Goal: Information Seeking & Learning: Learn about a topic

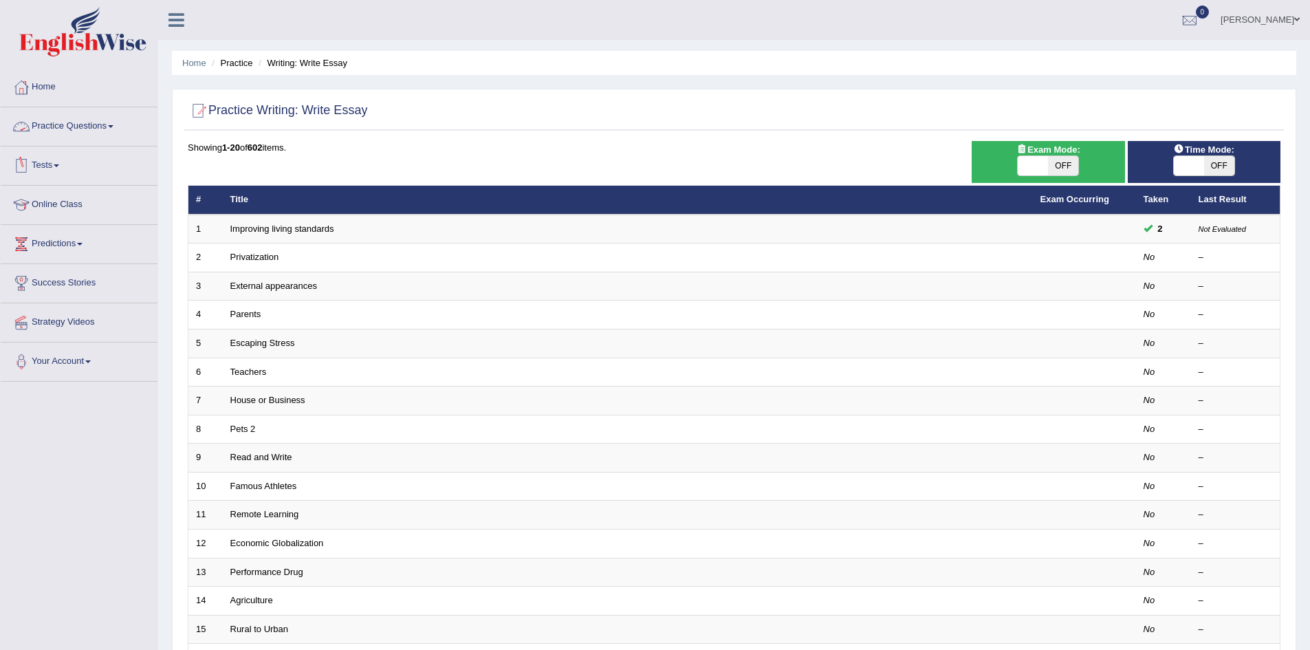
click at [105, 127] on link "Practice Questions" at bounding box center [79, 124] width 157 height 34
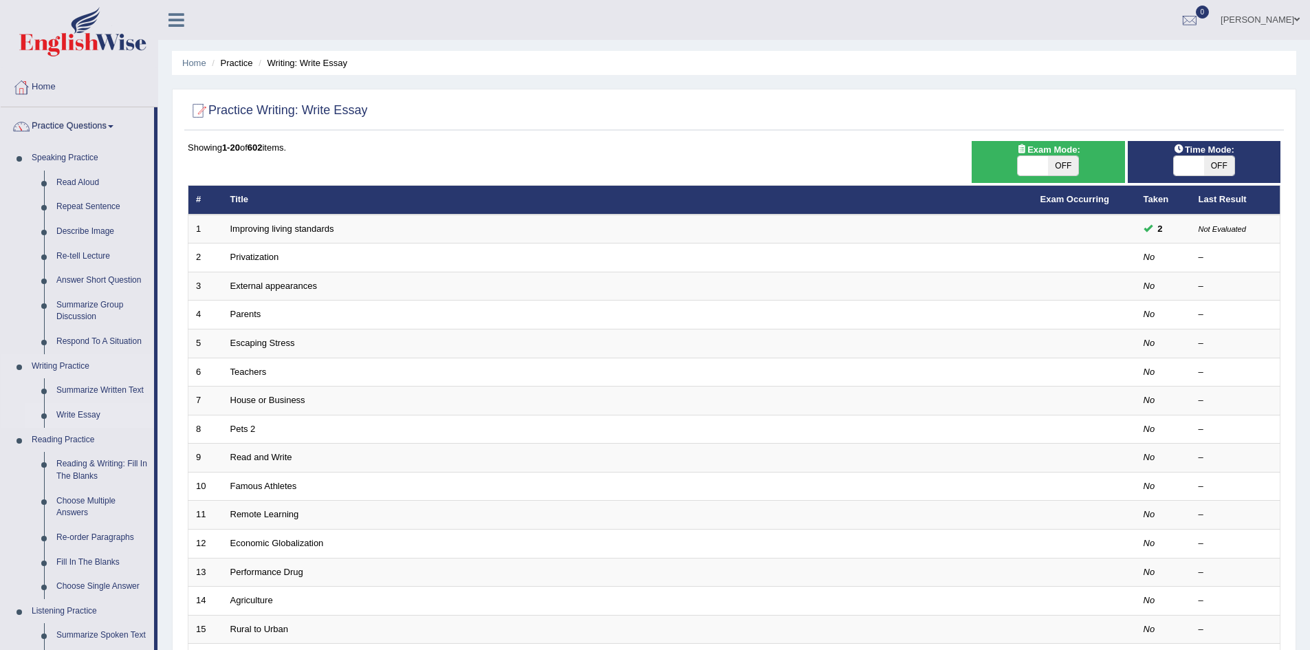
click at [78, 416] on link "Write Essay" at bounding box center [102, 415] width 104 height 25
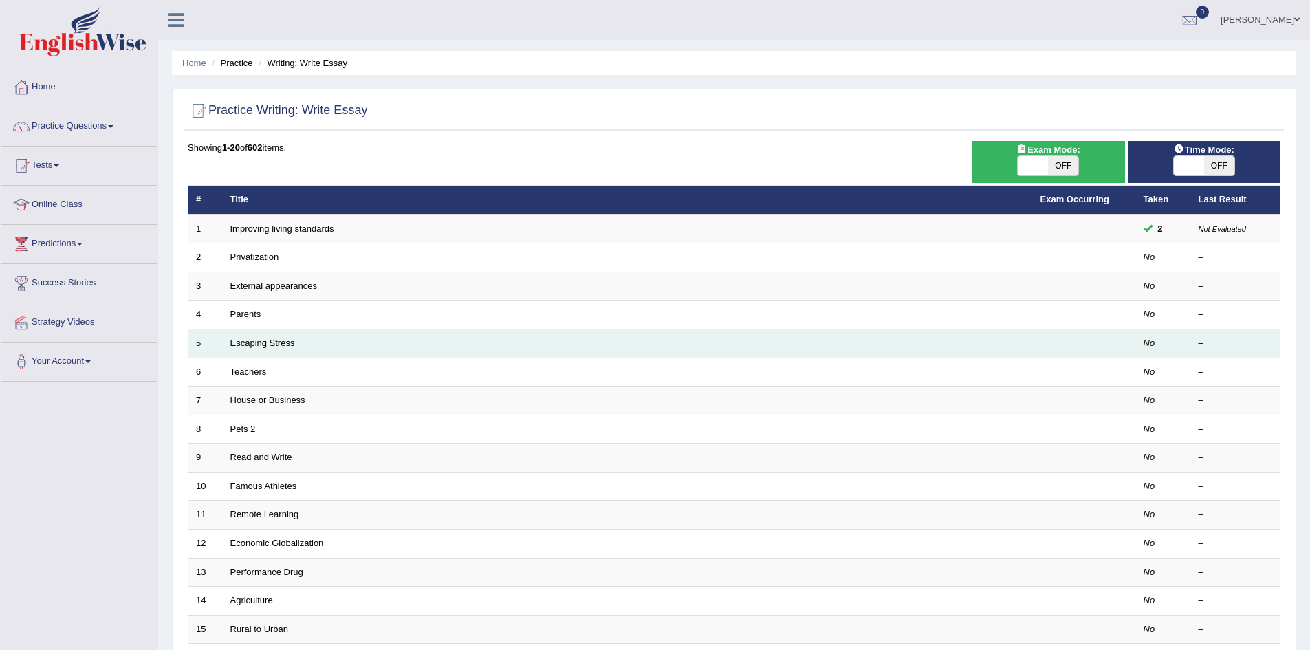
click at [270, 345] on link "Escaping Stress" at bounding box center [262, 343] width 65 height 10
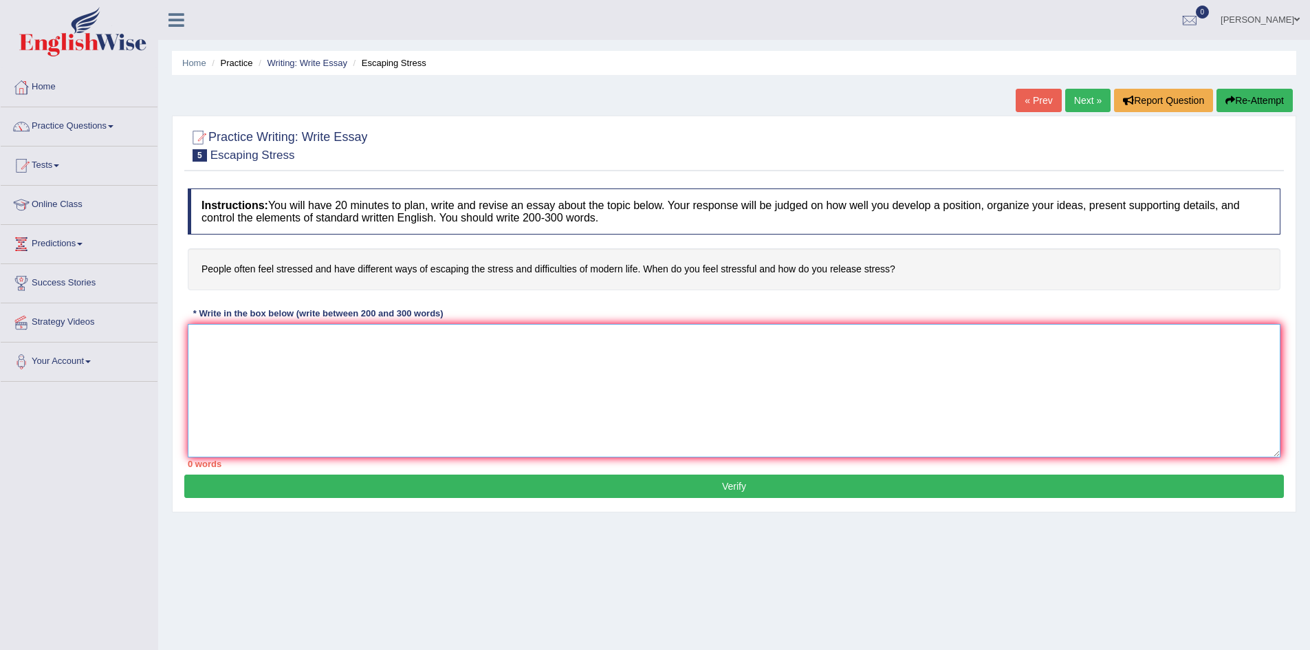
click at [389, 404] on textarea at bounding box center [734, 390] width 1093 height 133
paste textarea "Contact Us: +923214255670 Question 1 You will have 20 minutes to plan, write an…"
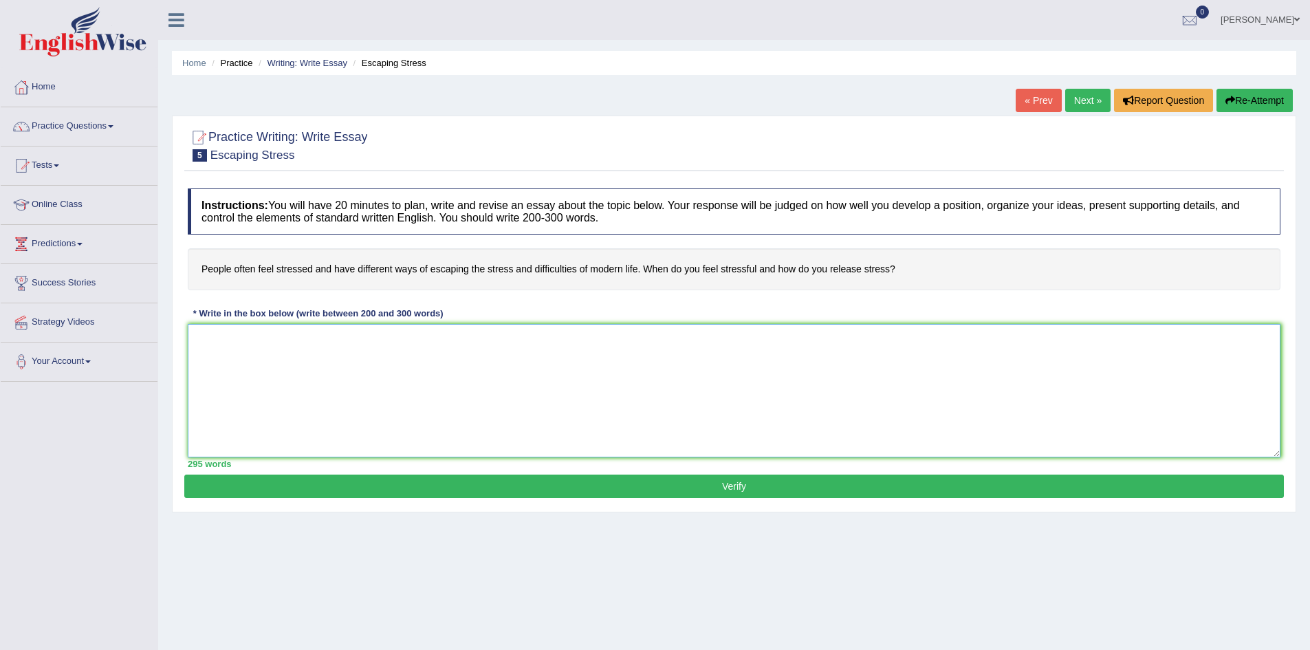
type textarea "Contact Us: +923214255670 Question 1 You will have 20 minutes to plan, write an…"
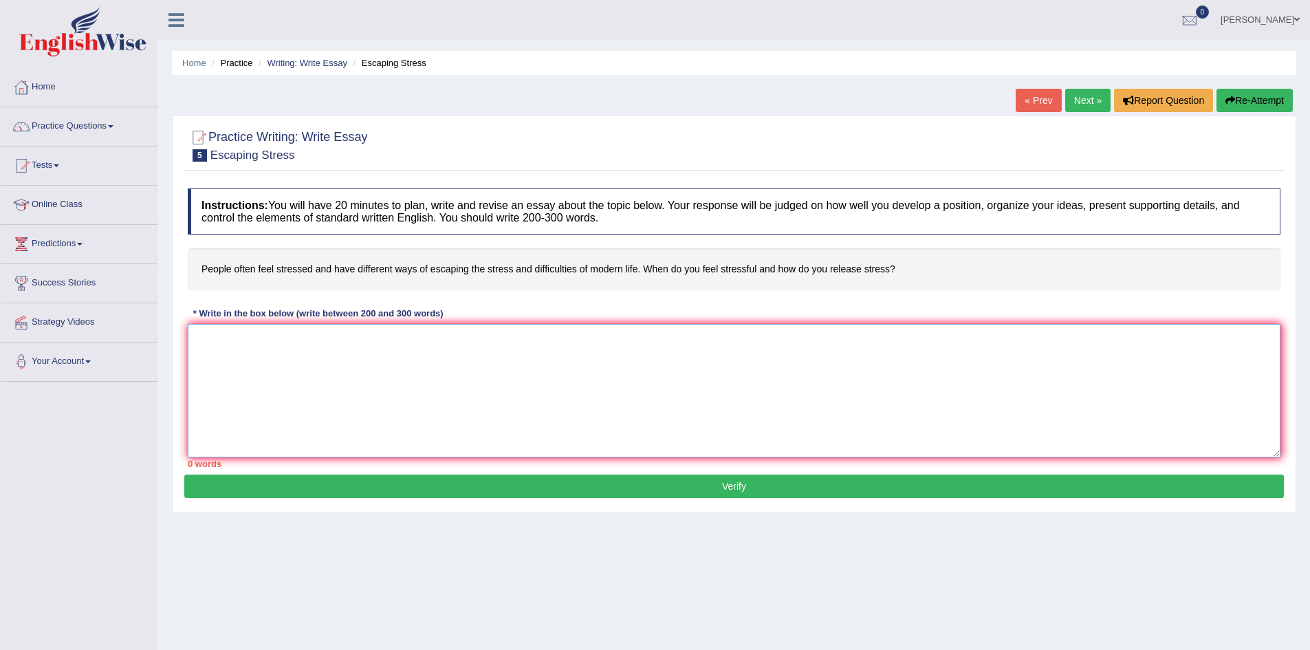
click at [404, 394] on textarea at bounding box center [734, 390] width 1093 height 133
paste textarea "Contact Us: +923214255670 Question 1 You will have 20 minutes to plan, write an…"
type textarea "Contact Us: +923214255670 Question 1 You will have 20 minutes to plan, write an…"
click at [400, 413] on textarea at bounding box center [734, 390] width 1093 height 133
paste textarea "One of the most important trends in today's world is the massive increase in th…"
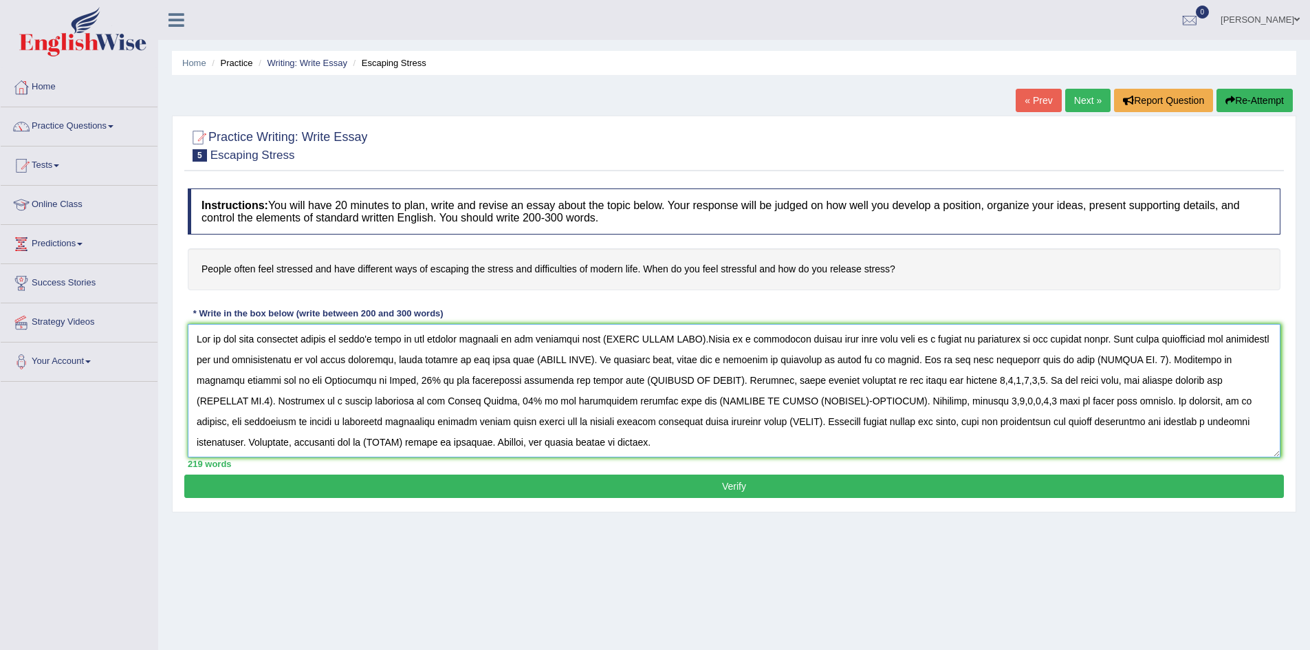
drag, startPoint x: 603, startPoint y: 341, endPoint x: 702, endPoint y: 347, distance: 99.2
click at [702, 347] on textarea at bounding box center [734, 390] width 1093 height 133
drag, startPoint x: 640, startPoint y: 360, endPoint x: 574, endPoint y: 365, distance: 66.2
click at [574, 365] on textarea at bounding box center [734, 390] width 1093 height 133
click at [771, 365] on textarea at bounding box center [734, 390] width 1093 height 133
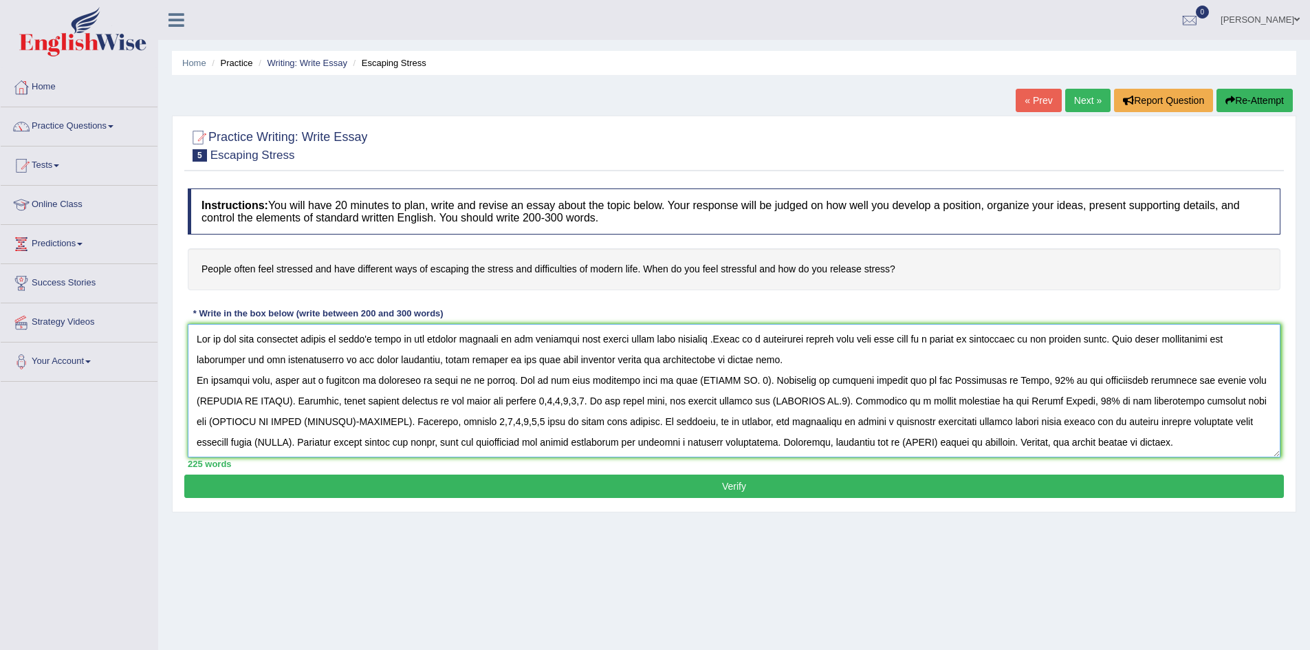
drag, startPoint x: 756, startPoint y: 381, endPoint x: 686, endPoint y: 382, distance: 69.5
click at [686, 382] on textarea at bounding box center [734, 390] width 1093 height 133
paste textarea "it results in enhanced creativity and accountability."
drag, startPoint x: 362, startPoint y: 401, endPoint x: 459, endPoint y: 409, distance: 97.3
click at [459, 409] on textarea at bounding box center [734, 390] width 1093 height 133
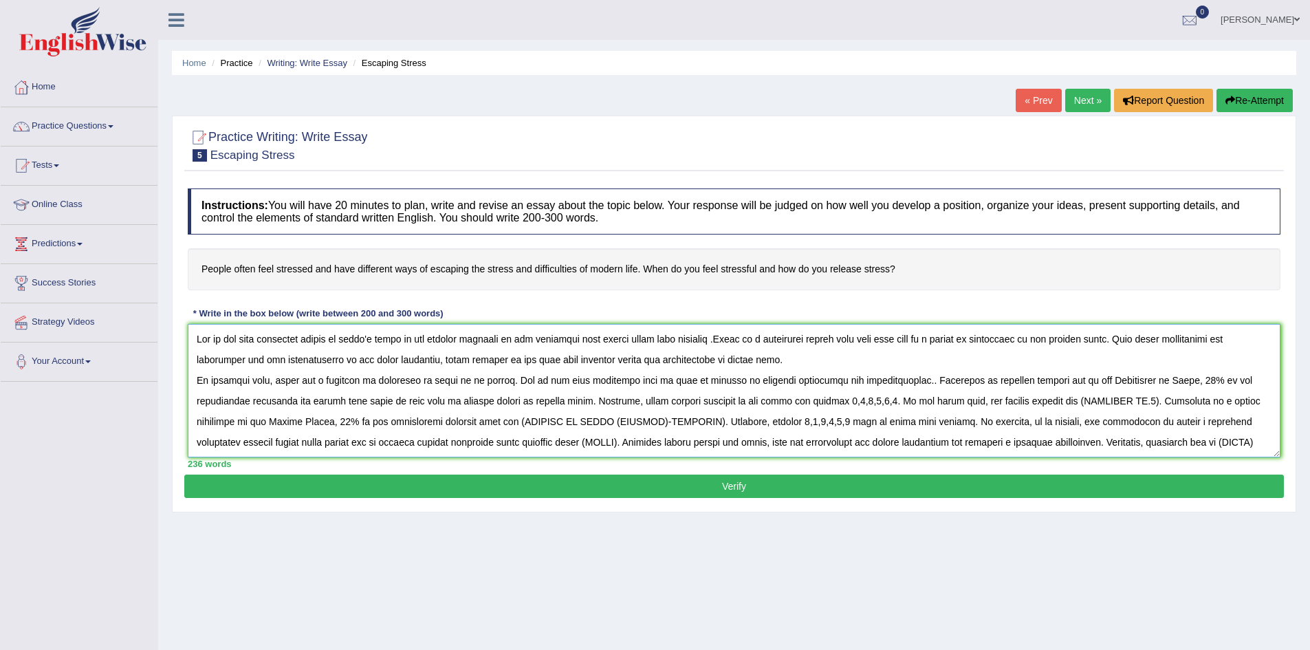
drag, startPoint x: 898, startPoint y: 404, endPoint x: 854, endPoint y: 406, distance: 44.7
click at [854, 406] on textarea at bounding box center [734, 390] width 1093 height 133
click at [875, 409] on textarea at bounding box center [734, 390] width 1093 height 133
drag, startPoint x: 897, startPoint y: 403, endPoint x: 774, endPoint y: 407, distance: 123.2
click at [774, 407] on textarea at bounding box center [734, 390] width 1093 height 133
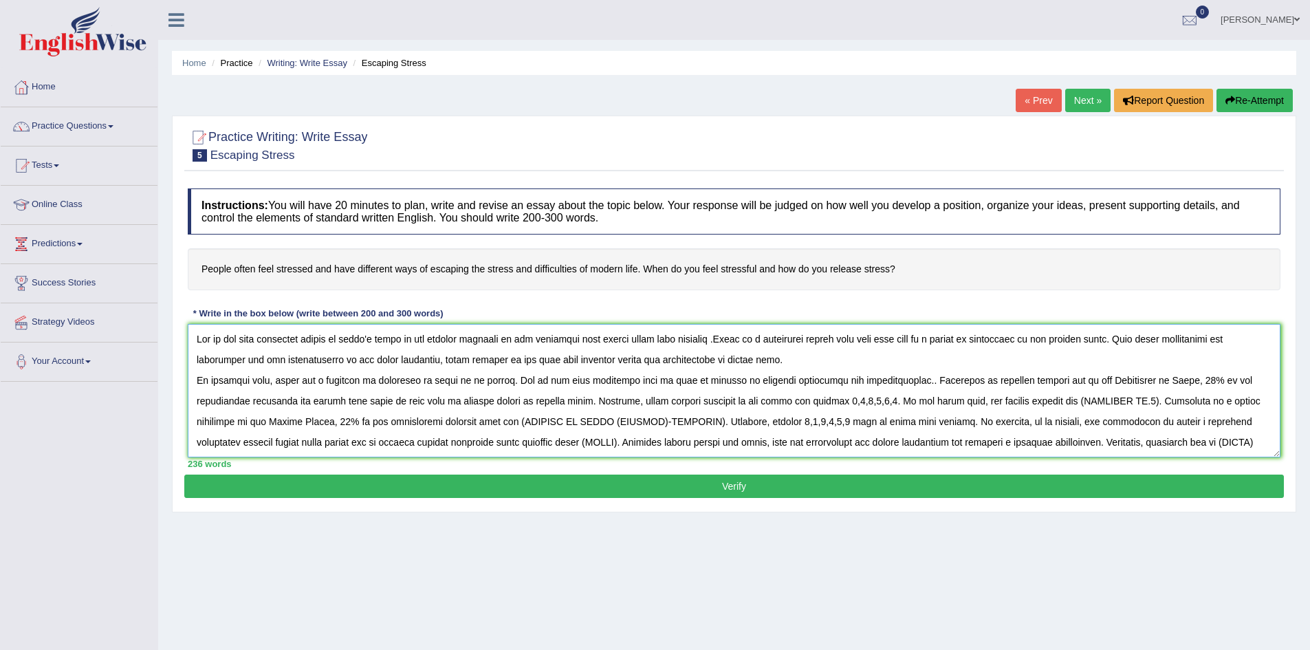
click at [834, 407] on textarea at bounding box center [734, 390] width 1093 height 133
drag, startPoint x: 813, startPoint y: 402, endPoint x: 897, endPoint y: 405, distance: 84.0
click at [897, 405] on textarea at bounding box center [734, 390] width 1093 height 133
click at [1237, 404] on textarea at bounding box center [734, 390] width 1093 height 133
drag, startPoint x: 459, startPoint y: 426, endPoint x: 373, endPoint y: 429, distance: 86.7
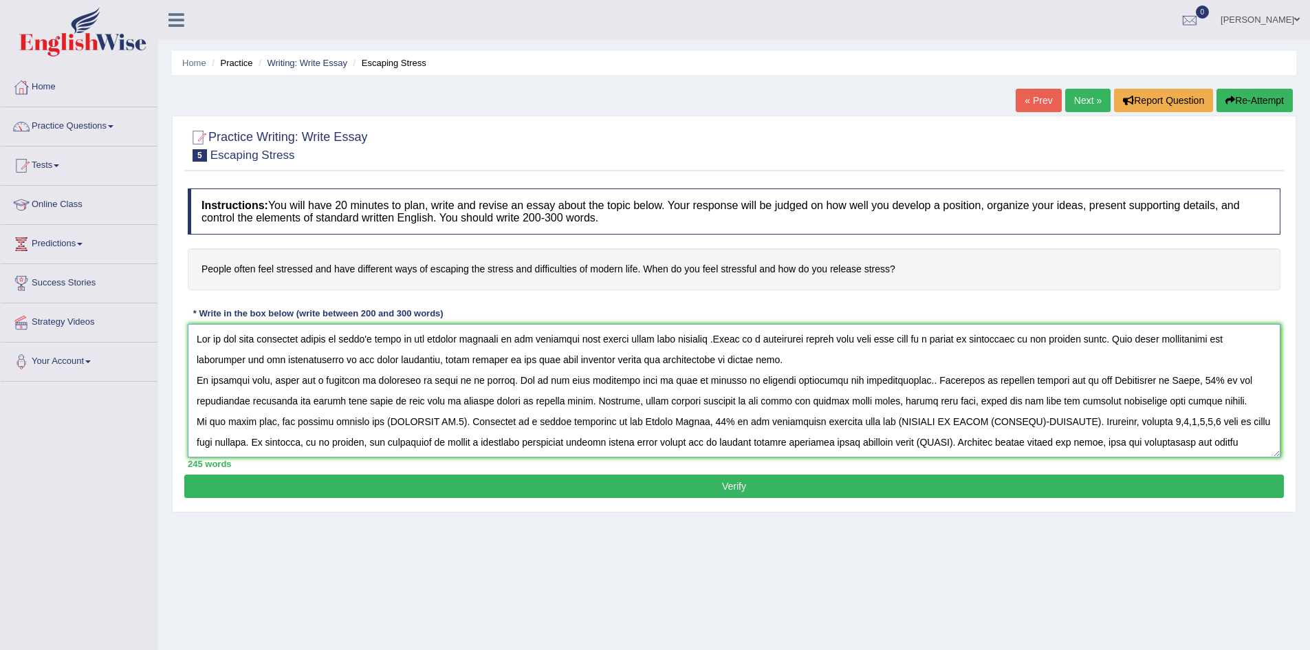
click at [373, 429] on textarea at bounding box center [734, 390] width 1093 height 133
drag, startPoint x: 907, startPoint y: 424, endPoint x: 1108, endPoint y: 424, distance: 200.8
click at [1108, 424] on textarea at bounding box center [734, 390] width 1093 height 133
drag, startPoint x: 1198, startPoint y: 424, endPoint x: 1113, endPoint y: 428, distance: 85.4
click at [1113, 428] on textarea at bounding box center [734, 390] width 1093 height 133
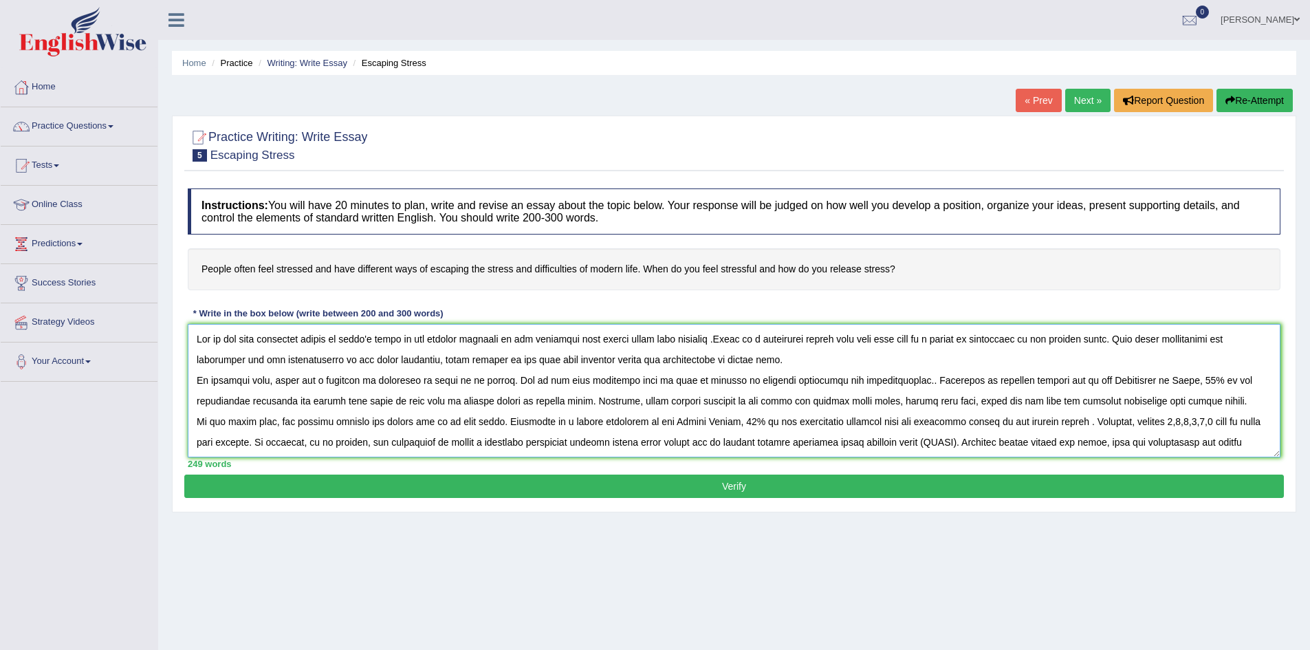
click at [255, 442] on textarea at bounding box center [734, 390] width 1093 height 133
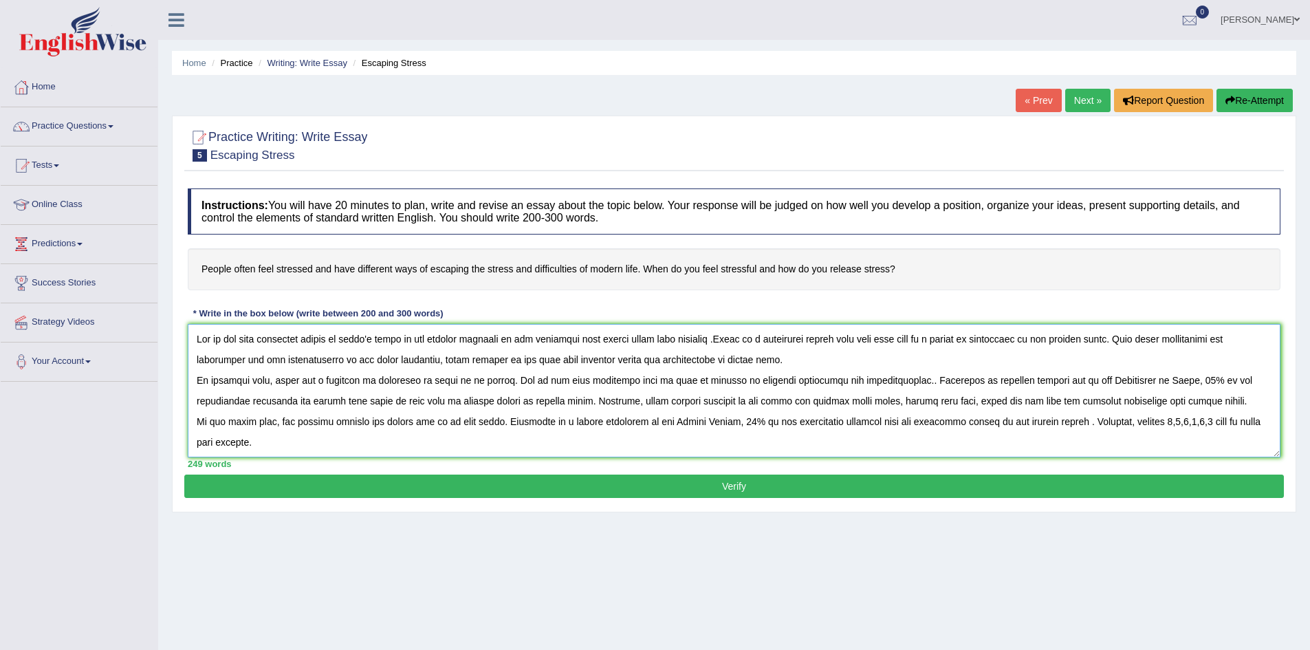
scroll to position [12, 0]
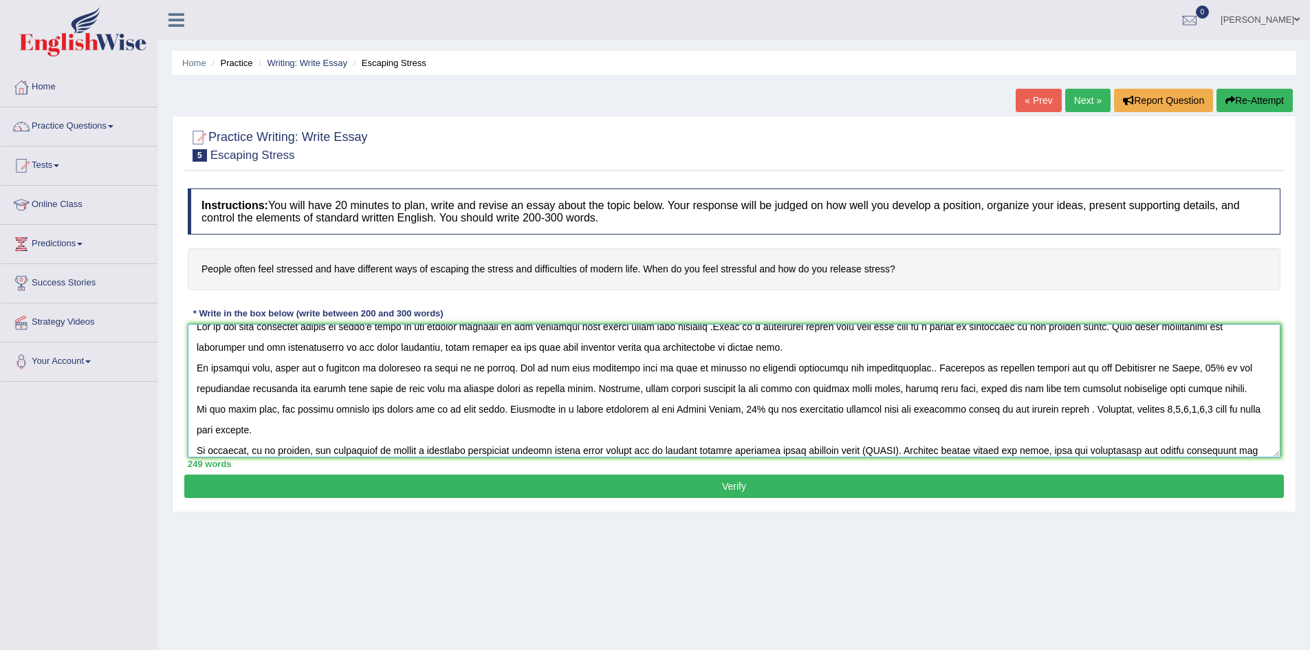
drag, startPoint x: 1113, startPoint y: 411, endPoint x: 1197, endPoint y: 418, distance: 84.9
click at [1197, 418] on textarea at bounding box center [734, 390] width 1093 height 133
click at [1216, 417] on textarea at bounding box center [734, 390] width 1093 height 133
click at [1233, 414] on textarea at bounding box center [734, 390] width 1093 height 133
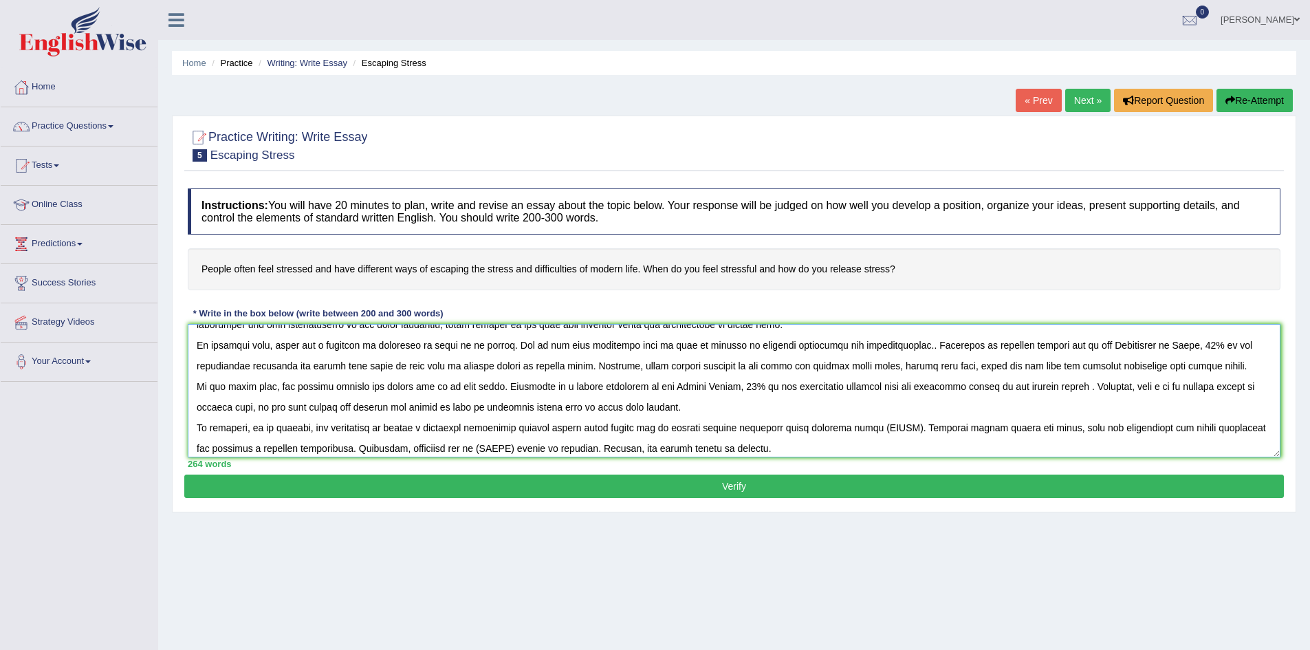
scroll to position [41, 0]
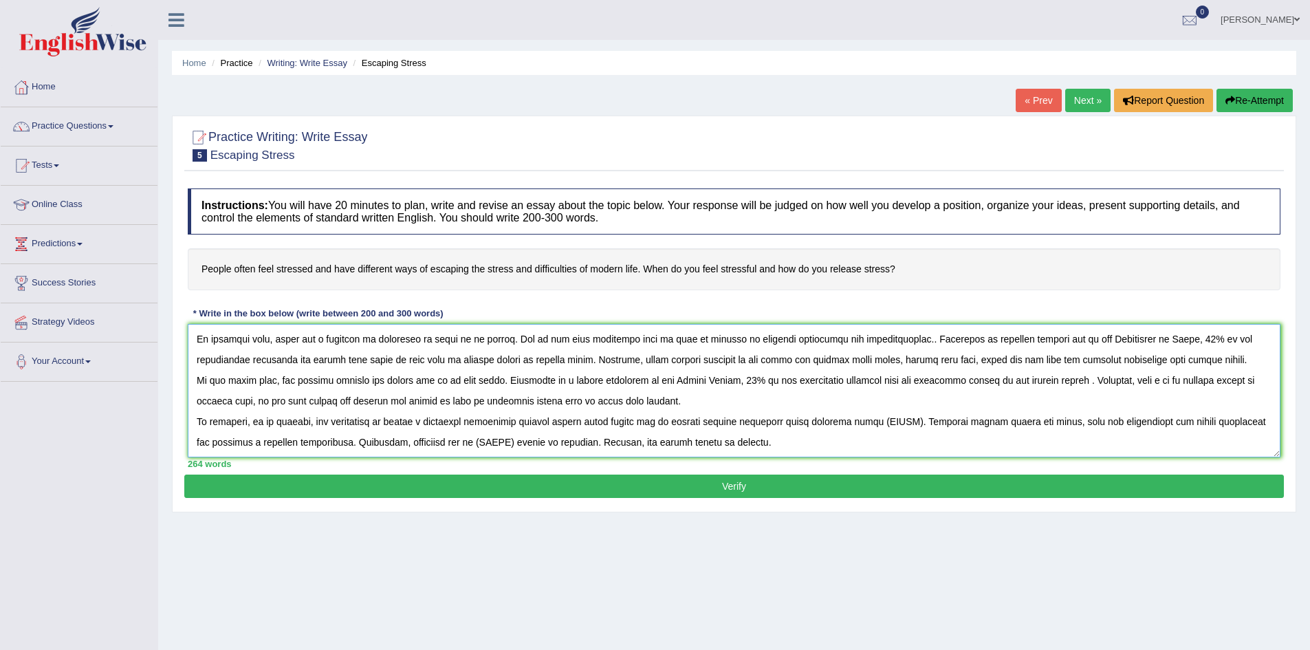
drag, startPoint x: 380, startPoint y: 420, endPoint x: 316, endPoint y: 424, distance: 64.1
click at [316, 424] on textarea at bounding box center [734, 390] width 1093 height 133
drag, startPoint x: 804, startPoint y: 425, endPoint x: 773, endPoint y: 426, distance: 31.0
click at [773, 426] on textarea at bounding box center [734, 390] width 1093 height 133
drag, startPoint x: 869, startPoint y: 425, endPoint x: 834, endPoint y: 425, distance: 35.1
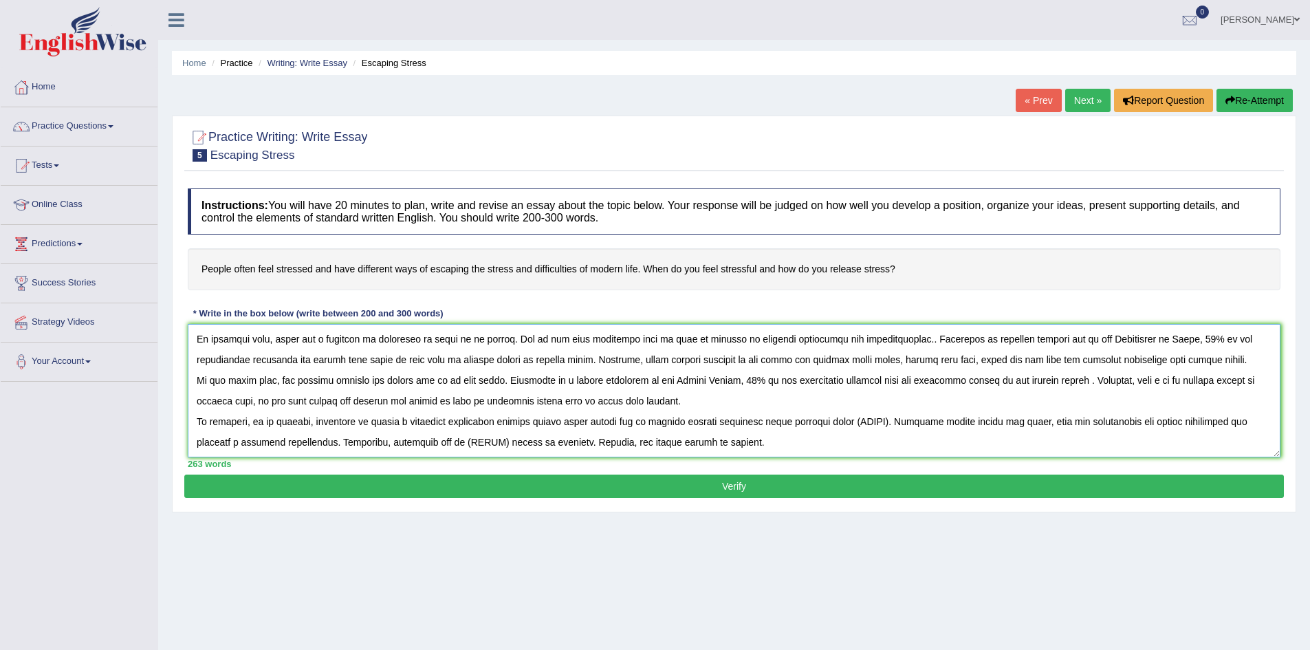
click at [834, 425] on textarea at bounding box center [734, 390] width 1093 height 133
click at [863, 427] on textarea at bounding box center [734, 390] width 1093 height 133
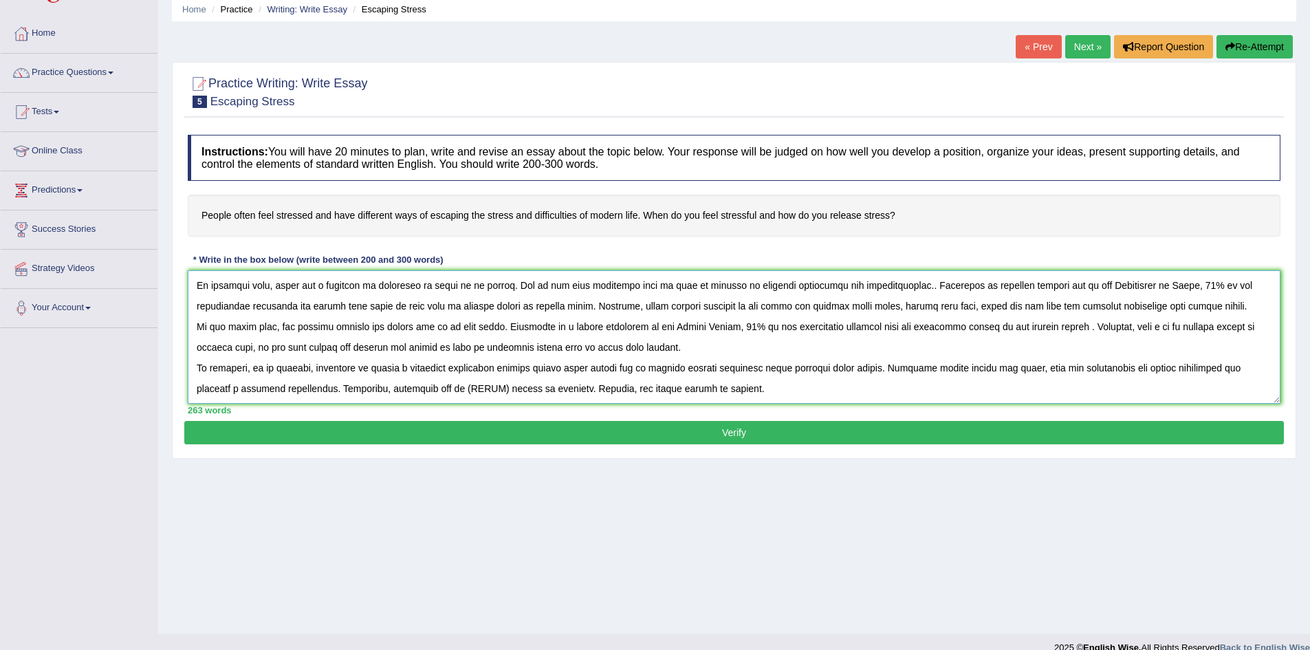
scroll to position [69, 0]
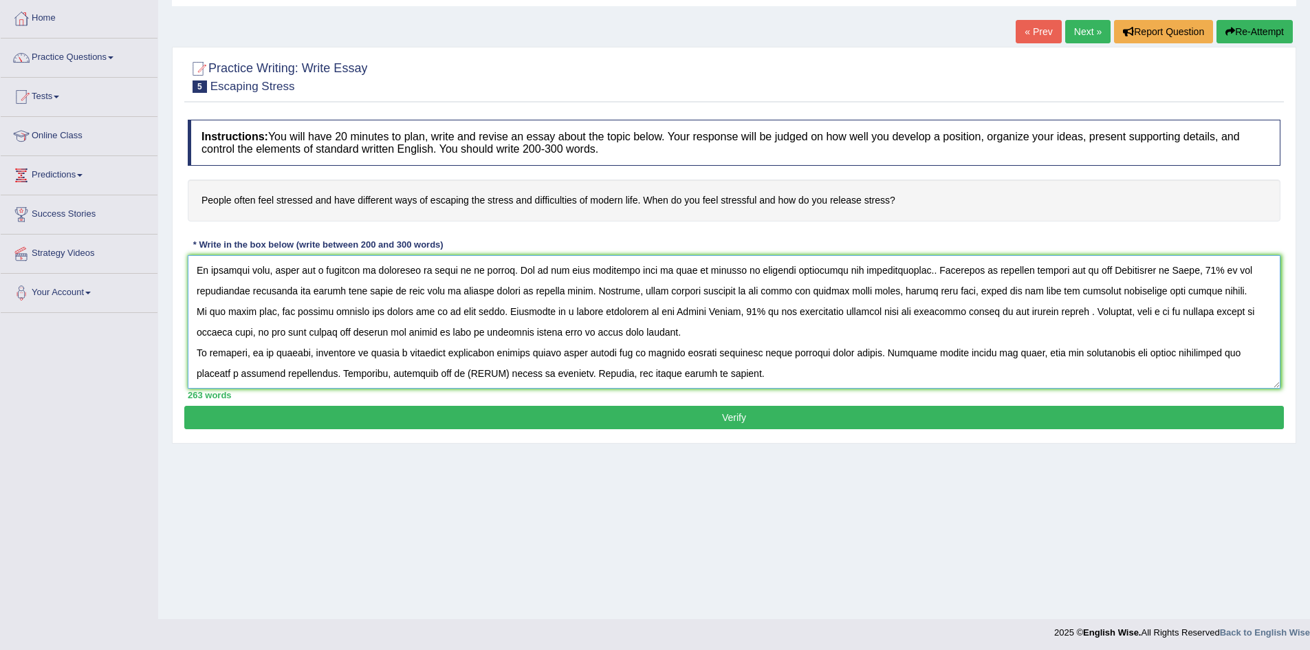
drag, startPoint x: 437, startPoint y: 376, endPoint x: 403, endPoint y: 373, distance: 33.8
click at [403, 373] on textarea at bounding box center [734, 321] width 1093 height 133
click at [1059, 317] on textarea at bounding box center [734, 321] width 1093 height 133
click at [1253, 318] on textarea at bounding box center [734, 321] width 1093 height 133
click at [500, 336] on textarea at bounding box center [734, 321] width 1093 height 133
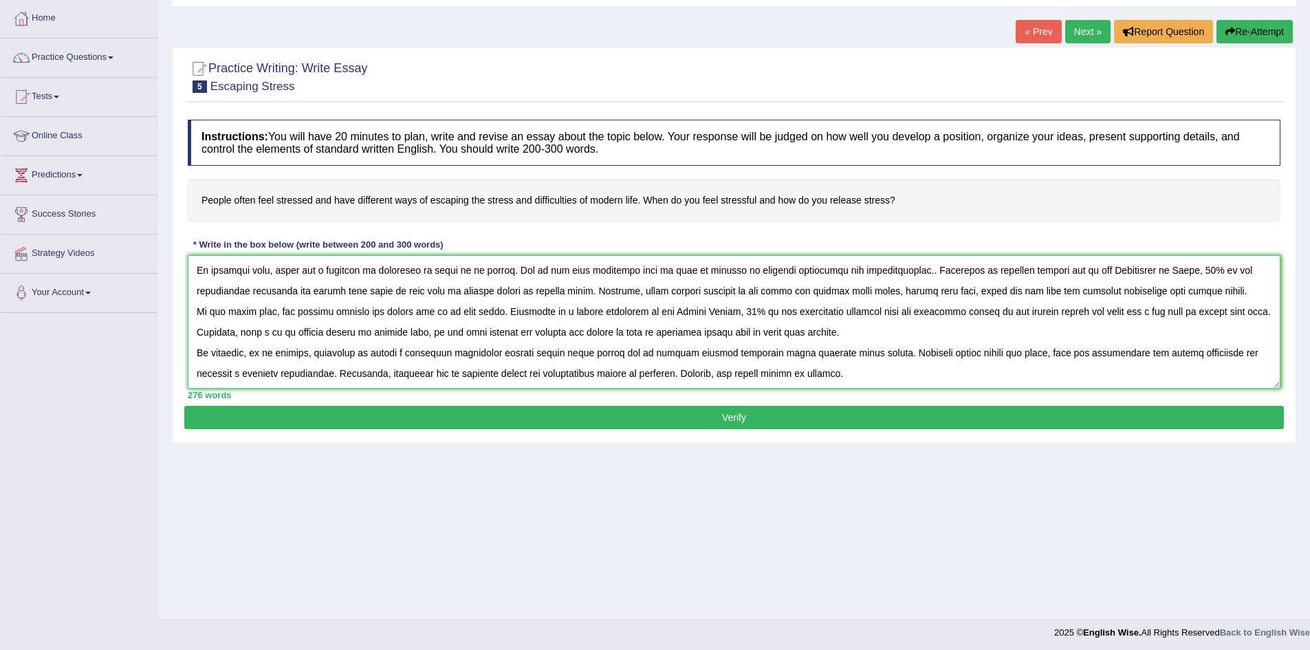
click at [643, 334] on textarea at bounding box center [734, 321] width 1093 height 133
click at [609, 338] on textarea at bounding box center [734, 321] width 1093 height 133
type textarea "One of the most important trends in today's world is the massive increase in th…"
click at [715, 417] on button "Verify" at bounding box center [734, 417] width 1100 height 23
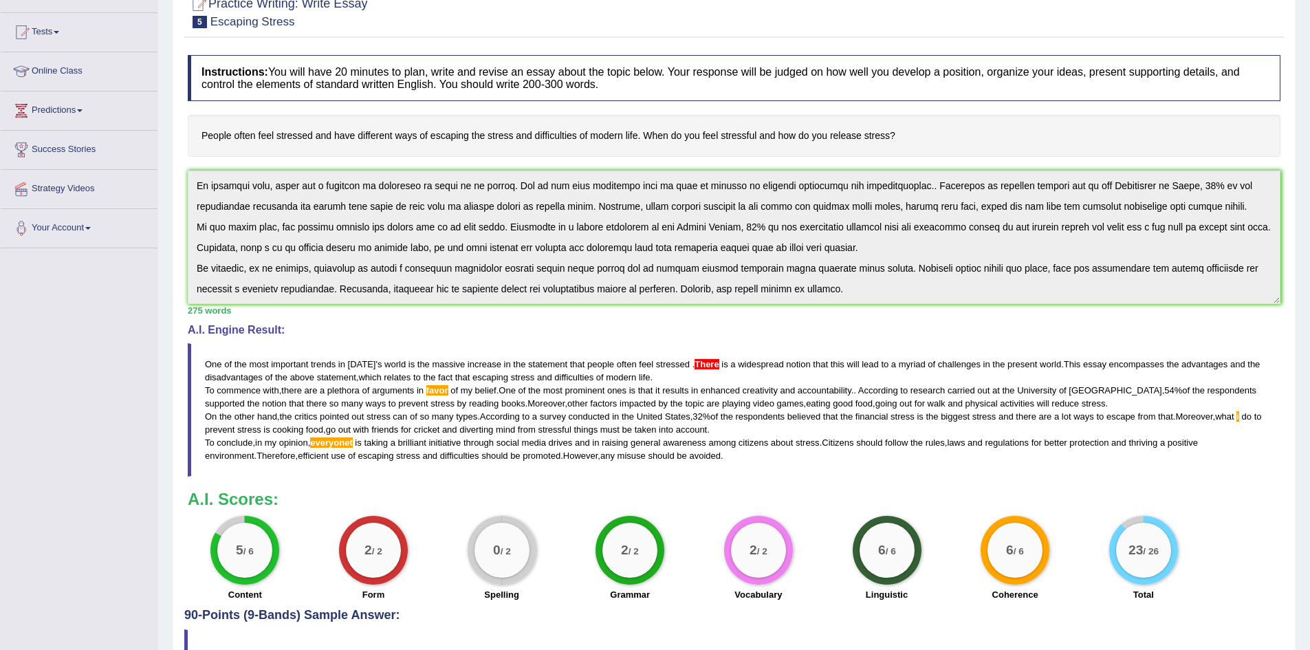
scroll to position [206, 0]
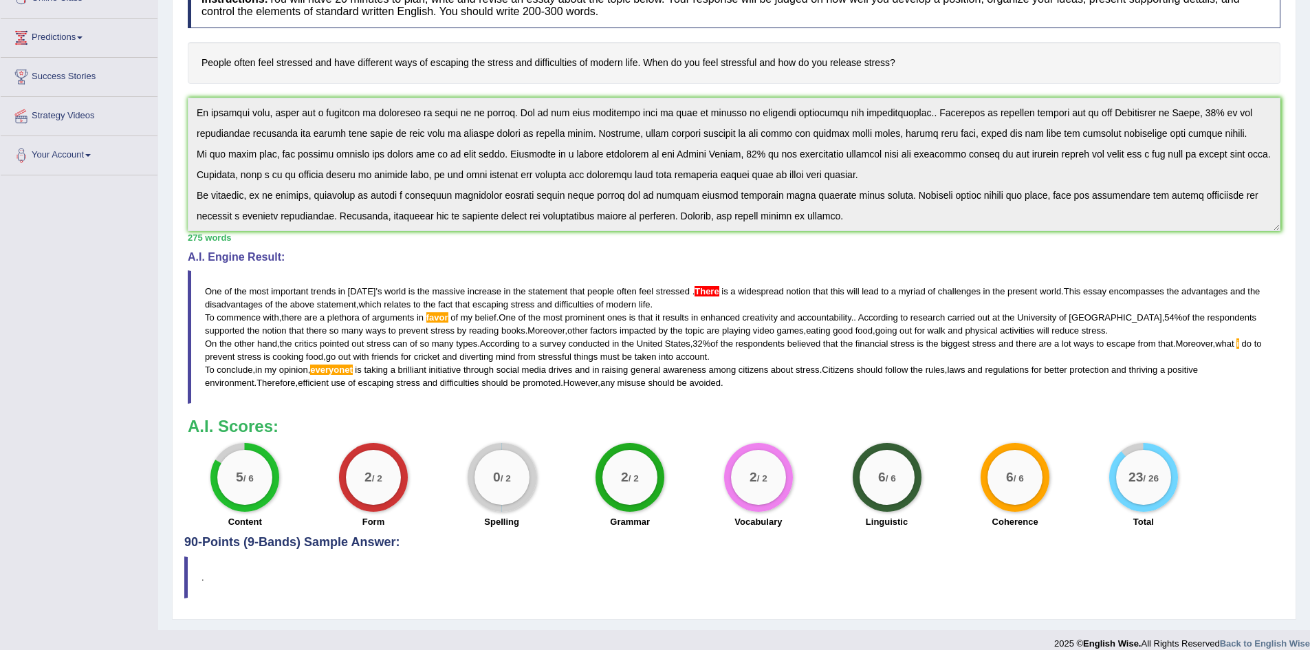
click at [352, 490] on div "2 / 2" at bounding box center [373, 477] width 55 height 55
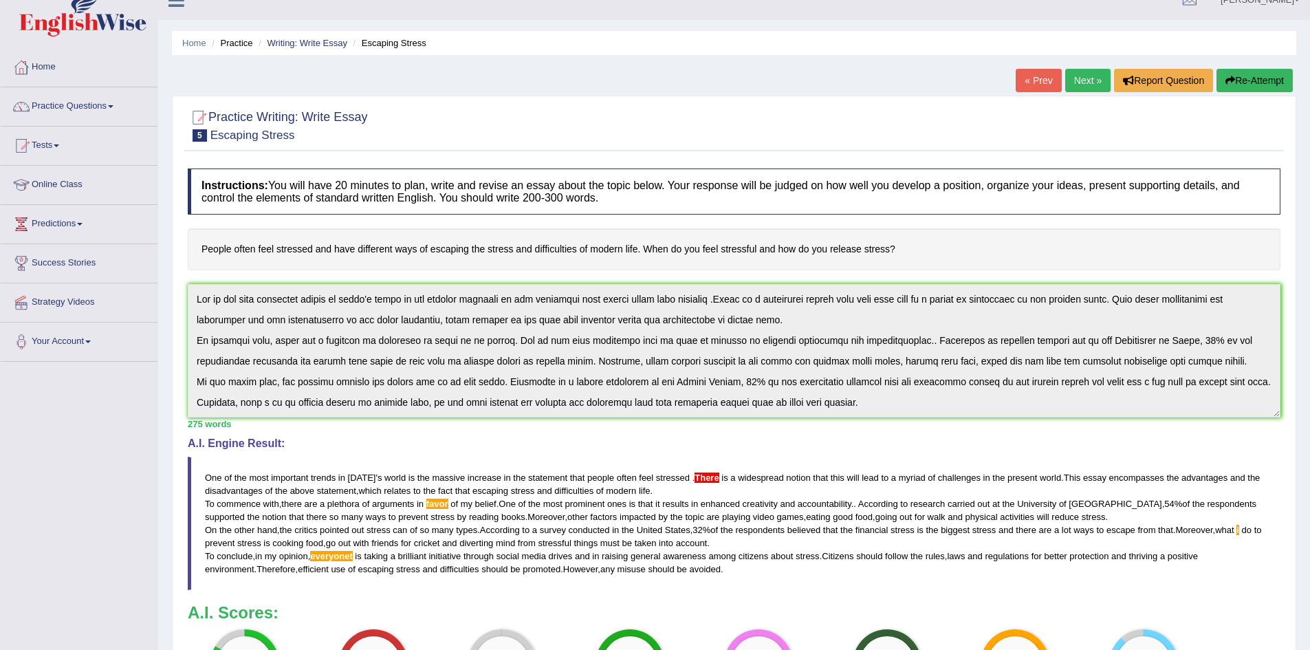
scroll to position [0, 0]
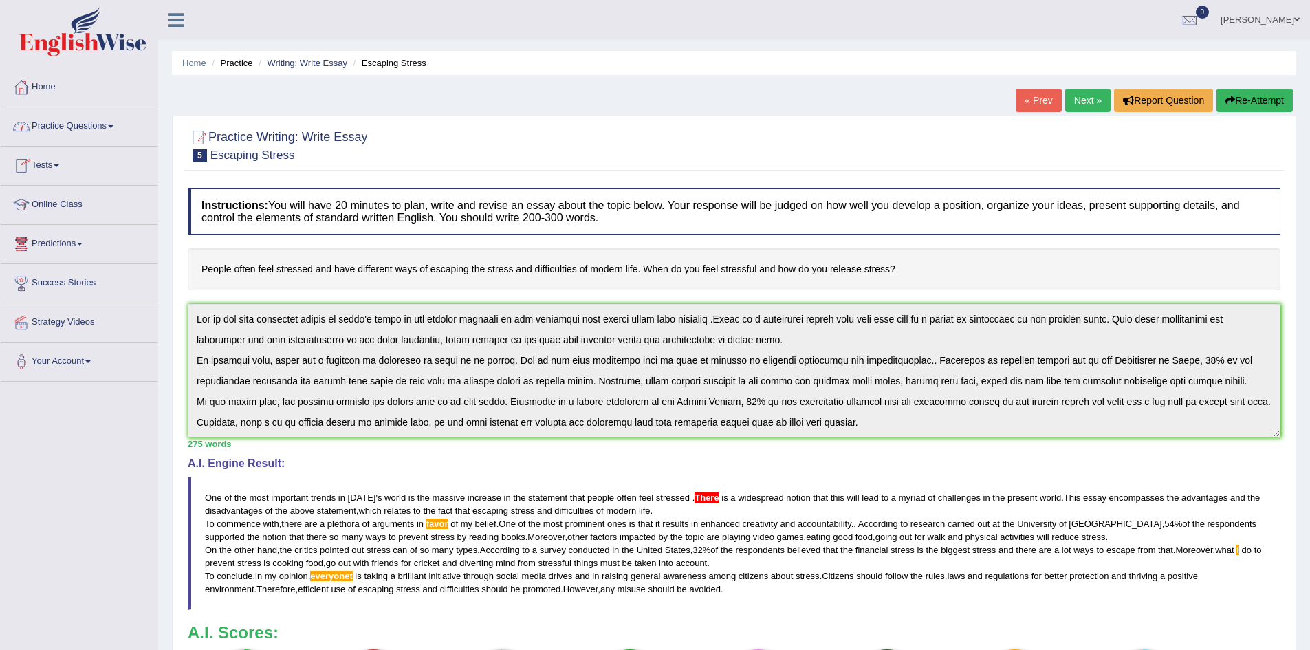
click at [120, 126] on link "Practice Questions" at bounding box center [79, 124] width 157 height 34
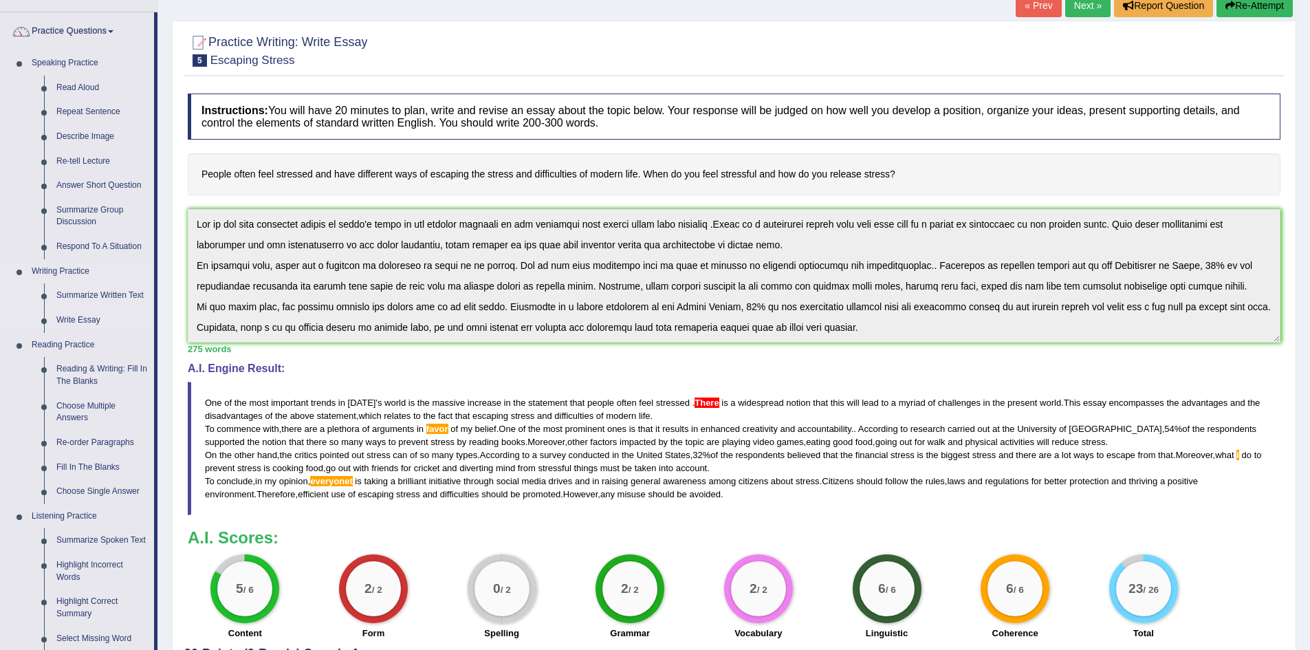
scroll to position [138, 0]
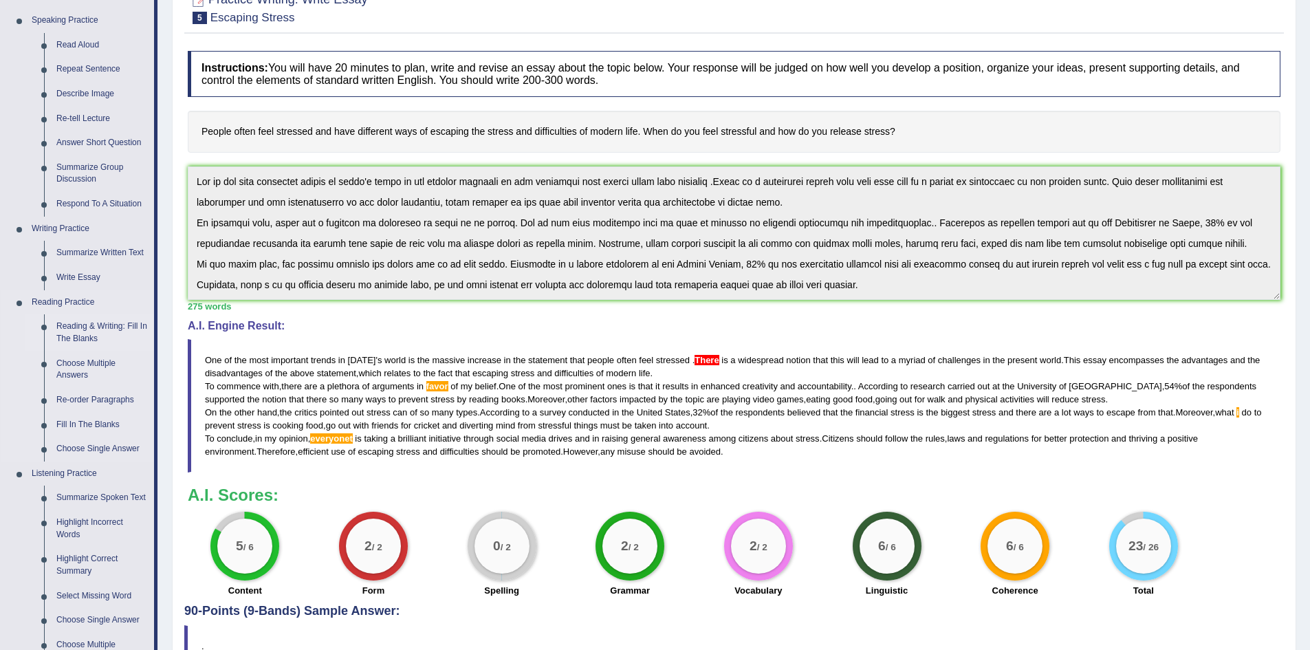
click at [86, 327] on link "Reading & Writing: Fill In The Blanks" at bounding box center [102, 332] width 104 height 36
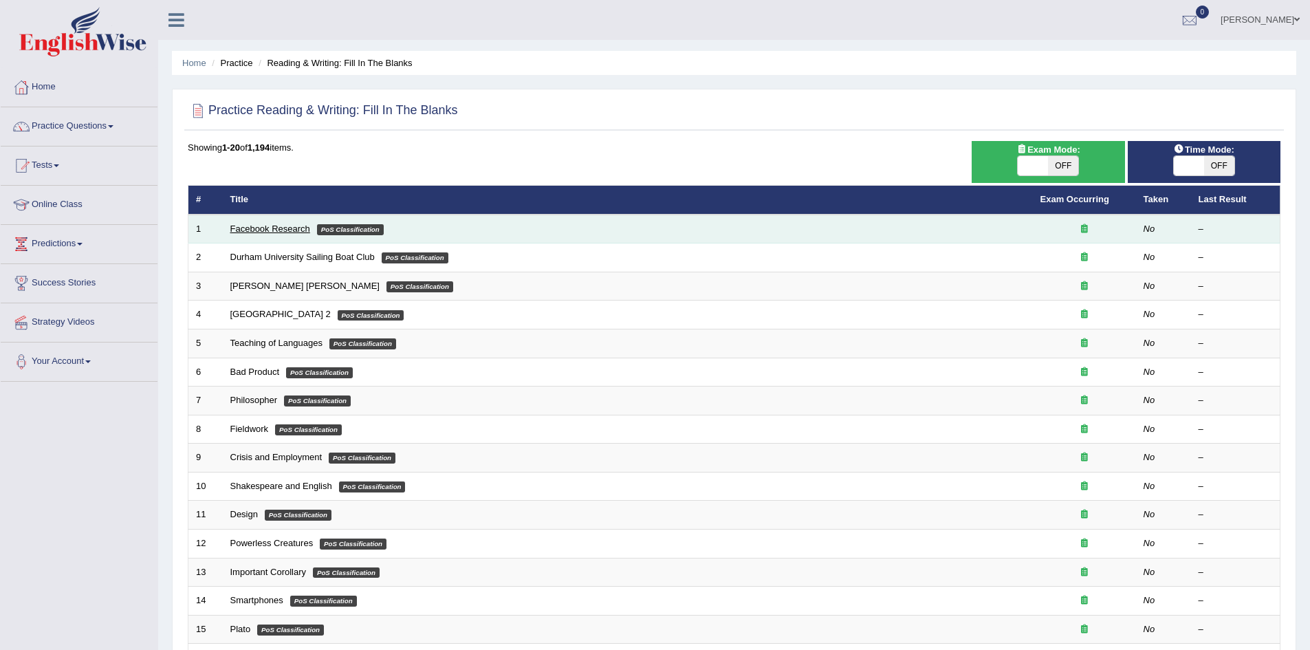
click at [286, 227] on link "Facebook Research" at bounding box center [270, 229] width 80 height 10
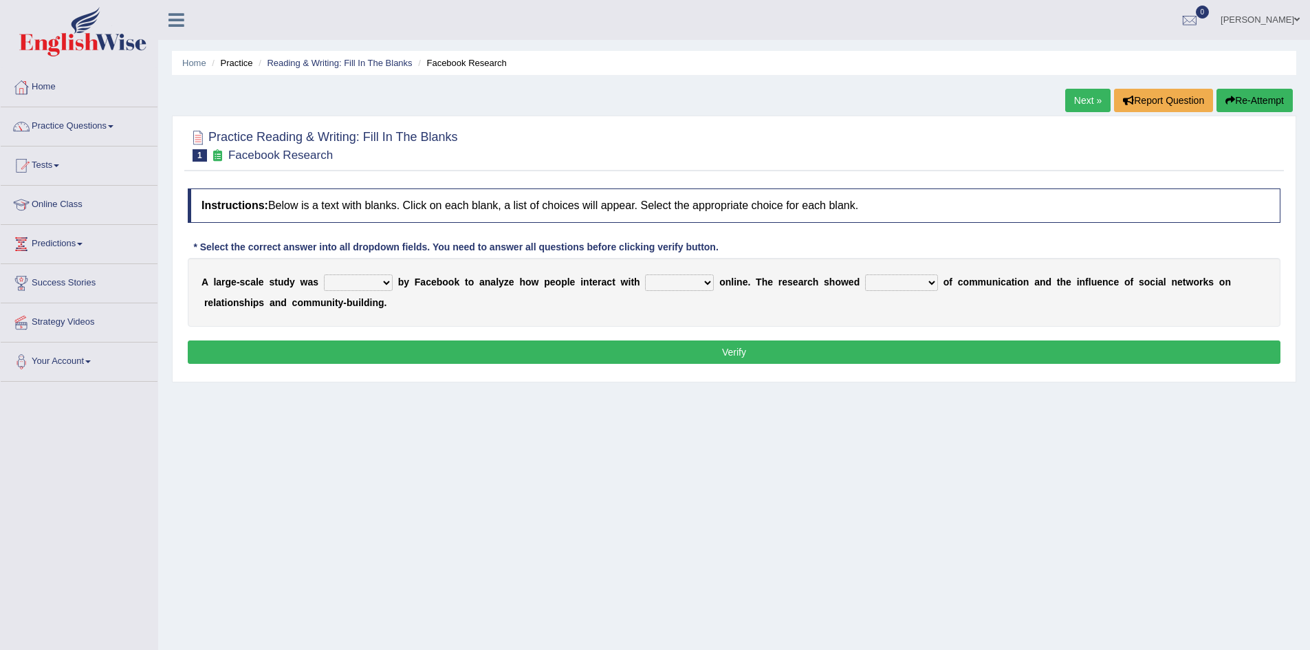
click at [384, 283] on select "surveyed had asked made" at bounding box center [358, 282] width 69 height 17
select select "made"
click at [324, 274] on select "surveyed had asked made" at bounding box center [358, 282] width 69 height 17
click at [706, 283] on select "together all each other another" at bounding box center [679, 282] width 69 height 17
select select "each other"
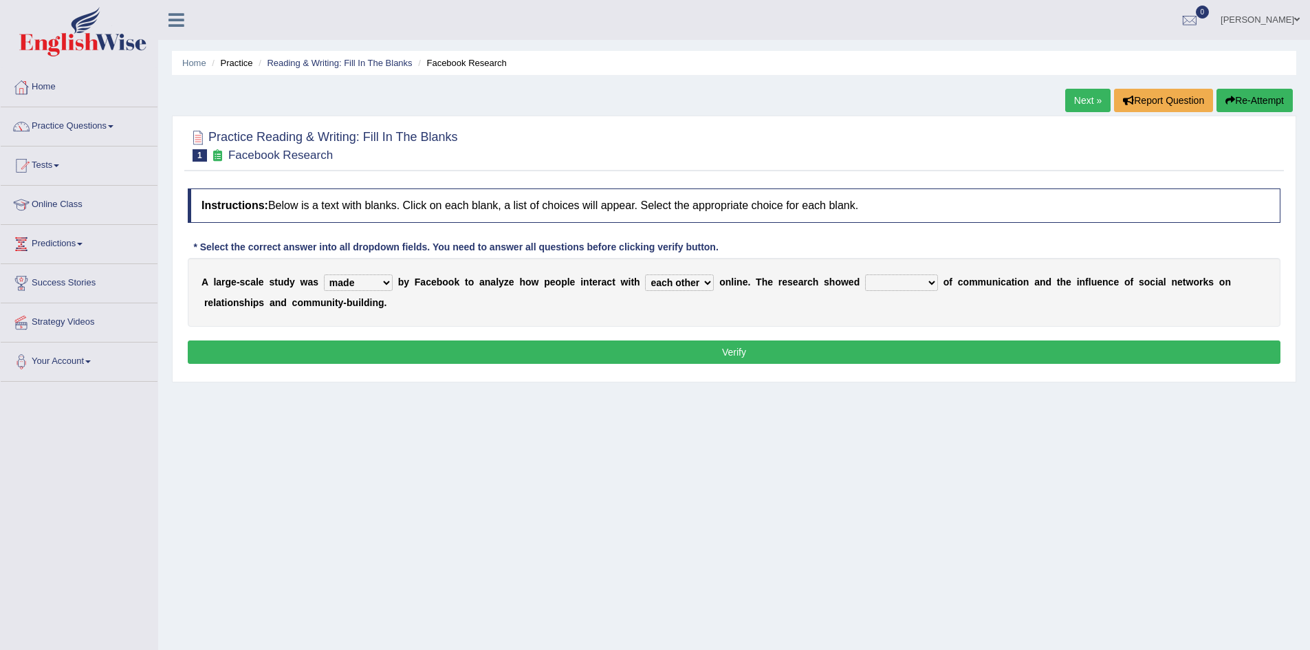
click at [645, 274] on select "together all each other another" at bounding box center [679, 282] width 69 height 17
click at [933, 283] on select "advantages standards fellowships patterns" at bounding box center [901, 282] width 73 height 17
select select "advantages"
click at [865, 274] on select "advantages standards fellowships patterns" at bounding box center [901, 282] width 73 height 17
click at [732, 358] on button "Verify" at bounding box center [734, 351] width 1093 height 23
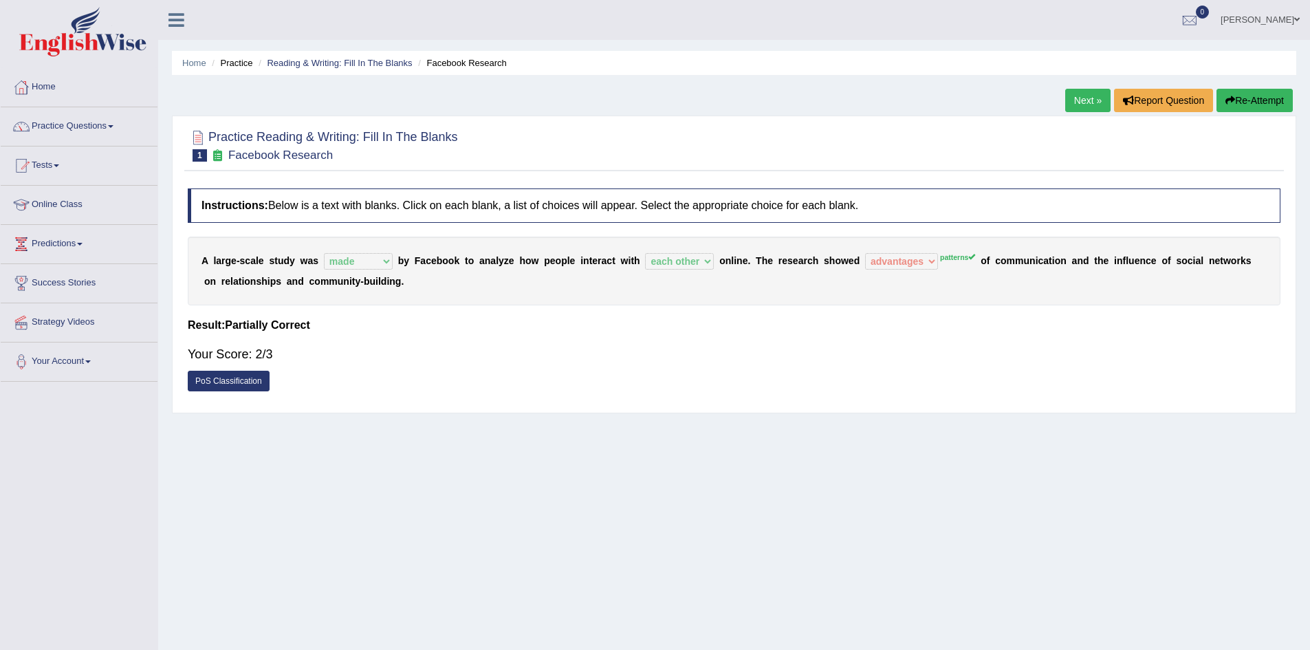
click at [1077, 100] on link "Next »" at bounding box center [1087, 100] width 45 height 23
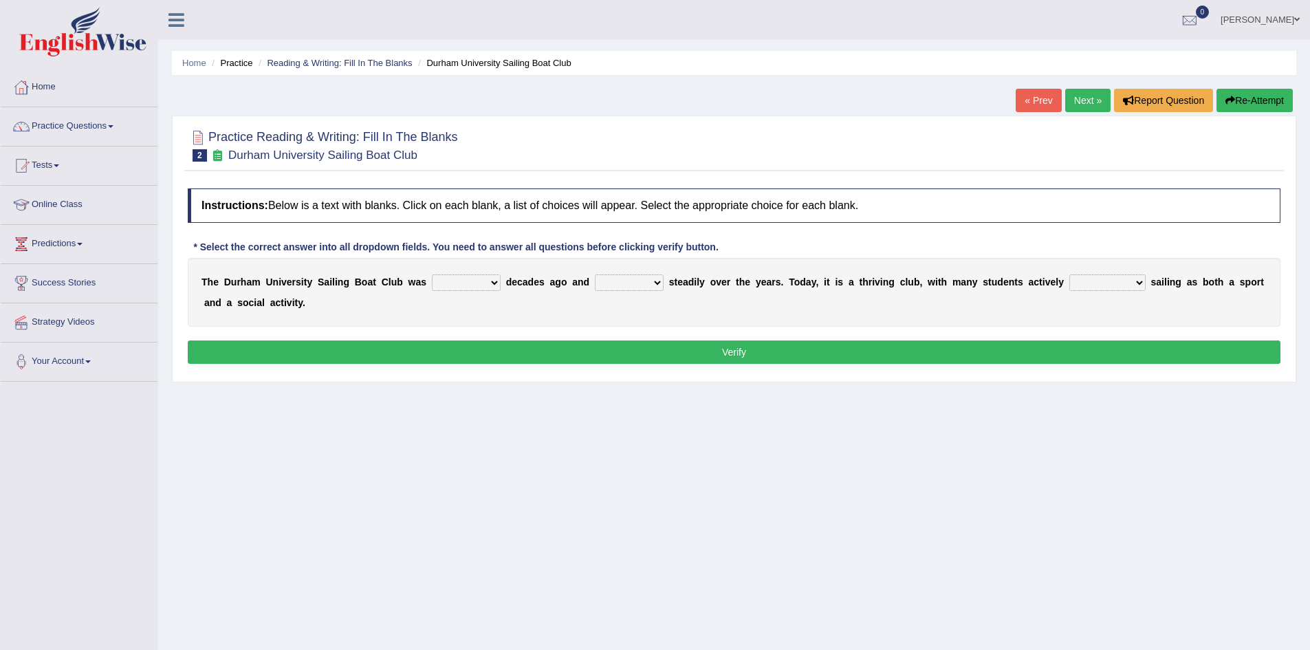
click at [488, 282] on select "found fund founded find" at bounding box center [466, 282] width 69 height 17
click at [432, 274] on select "found fund founded find" at bounding box center [466, 282] width 69 height 17
click at [488, 281] on select "found fund founded find" at bounding box center [466, 282] width 69 height 17
select select "founded"
click at [432, 274] on select "found fund founded find" at bounding box center [466, 282] width 69 height 17
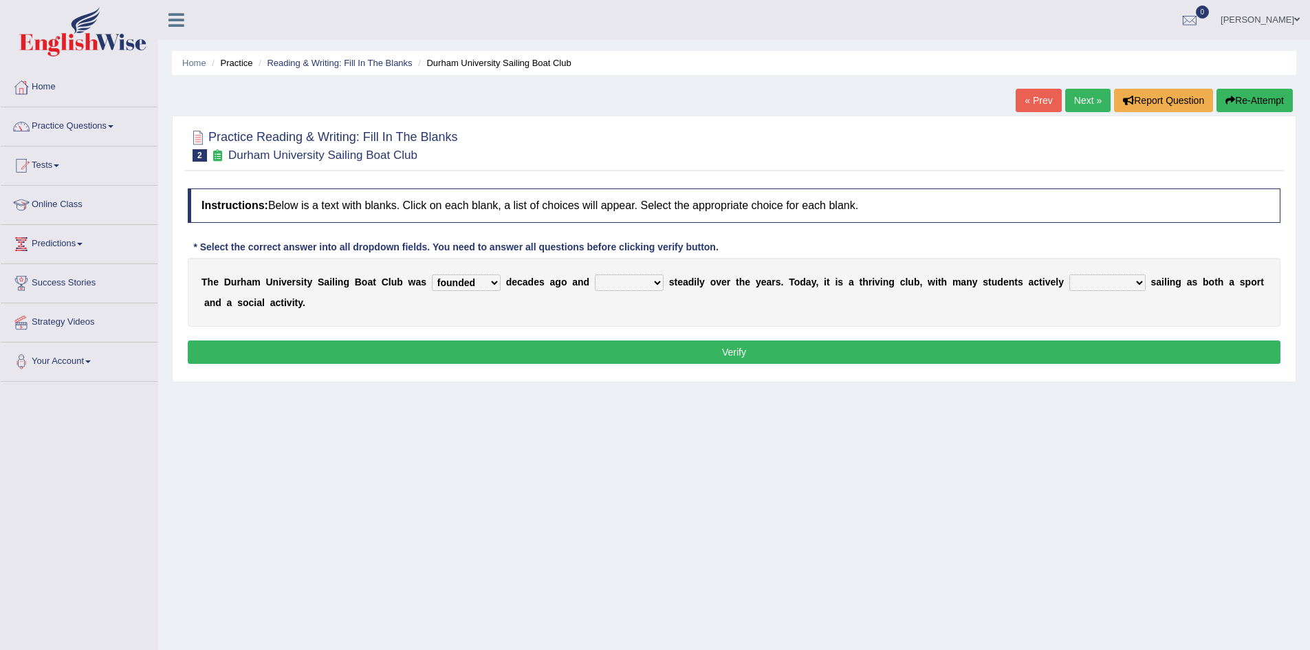
click at [653, 283] on select "grow growing has grown grown" at bounding box center [629, 282] width 69 height 17
select select "has grown"
click at [595, 274] on select "grow growing has grown grown" at bounding box center [629, 282] width 69 height 17
click at [1134, 281] on select "enjoy enjoyed are enjoying enjoying" at bounding box center [1108, 282] width 76 height 17
select select "enjoying"
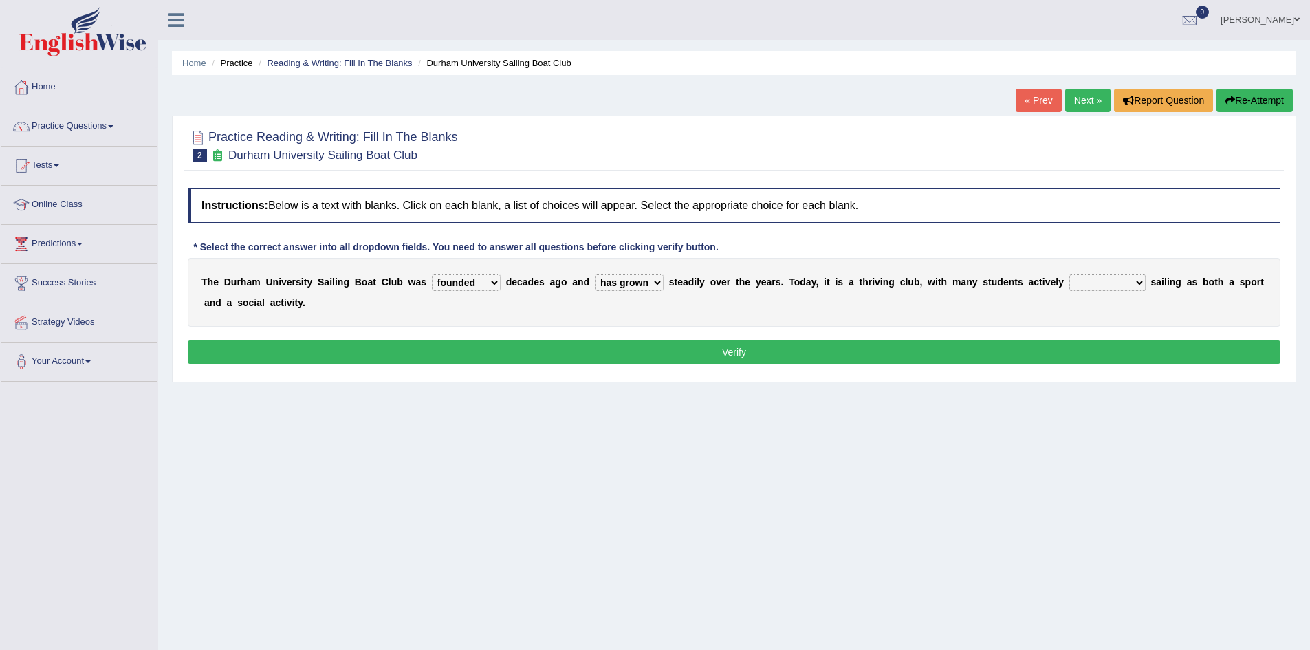
click at [1070, 274] on select "enjoy enjoyed are enjoying enjoying" at bounding box center [1108, 282] width 76 height 17
click at [1136, 279] on select "enjoy enjoyed are enjoying enjoying" at bounding box center [1108, 282] width 76 height 17
click at [653, 360] on button "Verify" at bounding box center [734, 351] width 1093 height 23
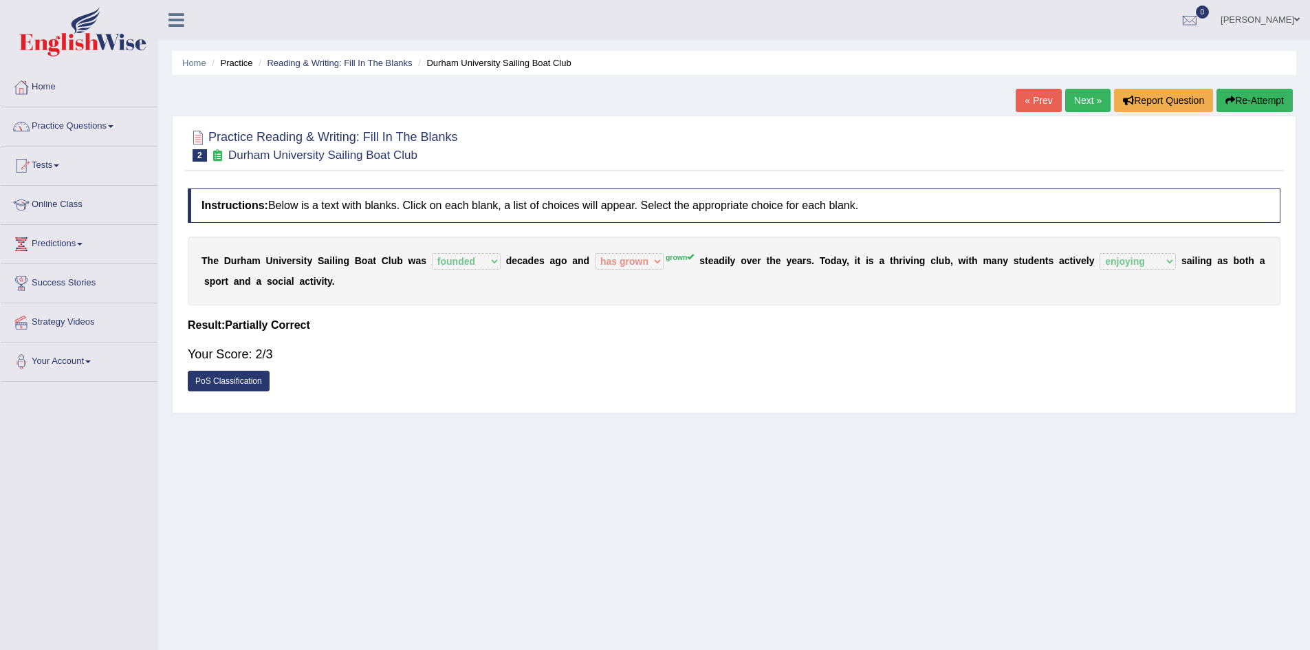
click at [1082, 104] on link "Next »" at bounding box center [1087, 100] width 45 height 23
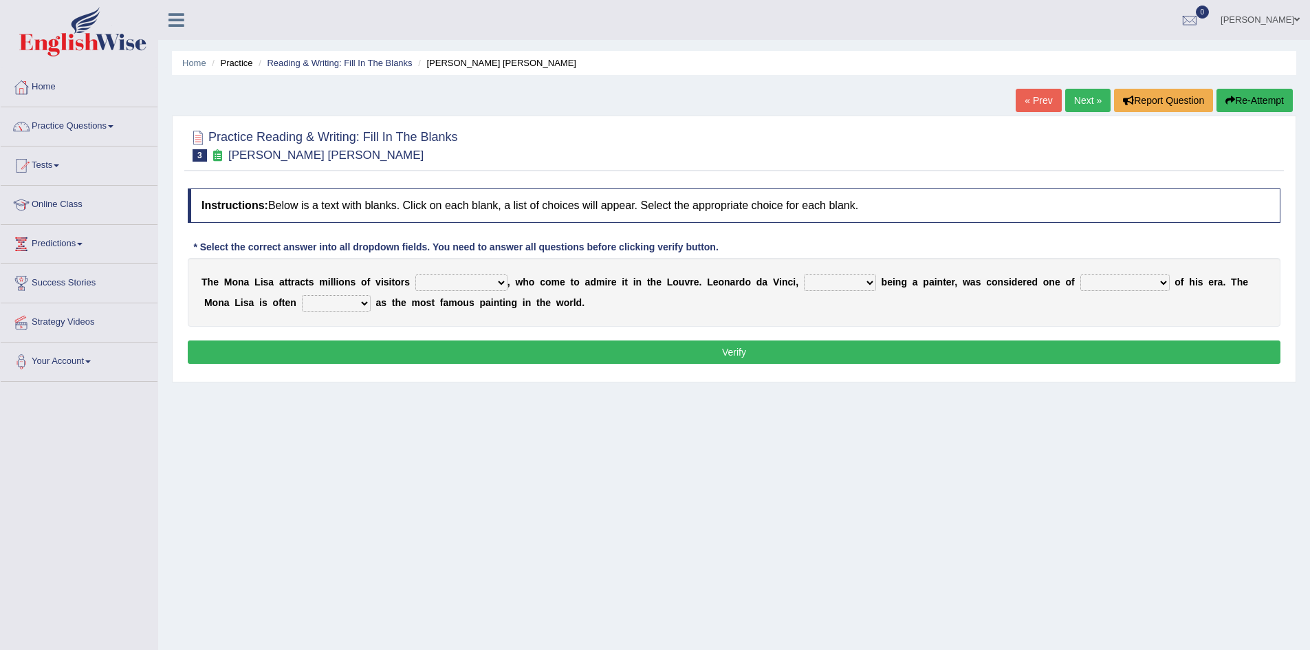
click at [499, 287] on select "around the year the all year all year round per year" at bounding box center [461, 282] width 92 height 17
select select "all year round"
click at [415, 274] on select "around the year the all year all year round per year" at bounding box center [461, 282] width 92 height 17
click at [866, 281] on select "rather than as much as as well as as long as" at bounding box center [840, 282] width 72 height 17
select select "as well as"
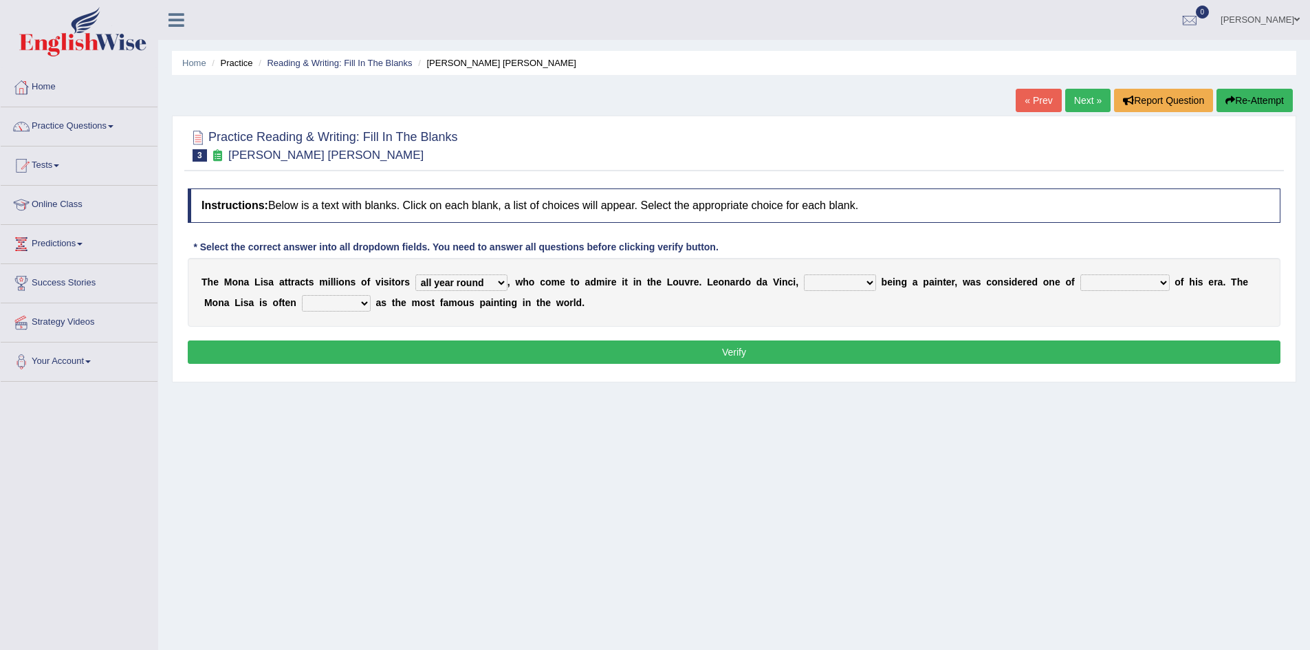
click at [804, 274] on select "rather than as much as as well as as long as" at bounding box center [840, 282] width 72 height 17
click at [1160, 279] on select "better artists artist the better artist the best artists" at bounding box center [1125, 282] width 89 height 17
select select "the best artists"
click at [1081, 274] on select "better artists artist the better artist the best artists" at bounding box center [1125, 282] width 89 height 17
click at [357, 304] on select "classified suggested predicted described" at bounding box center [336, 303] width 69 height 17
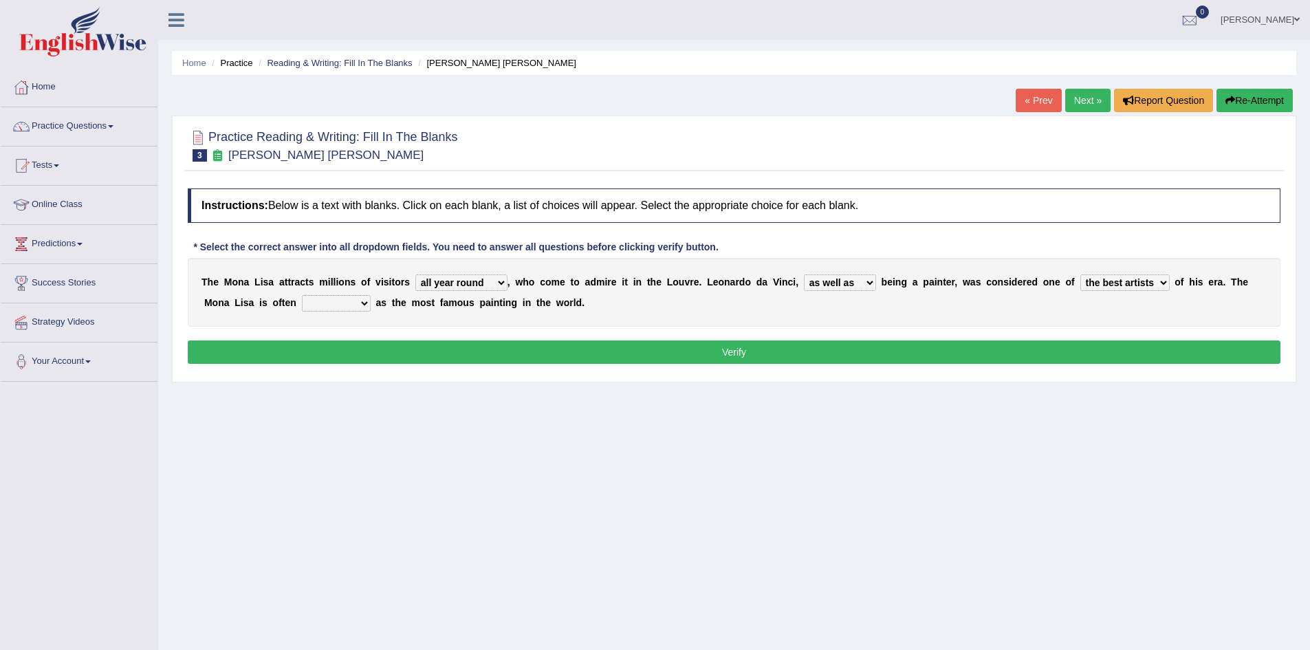
select select "classified"
click at [302, 295] on select "classified suggested predicted described" at bounding box center [336, 303] width 69 height 17
click at [366, 301] on select "classified suggested predicted described" at bounding box center [336, 303] width 69 height 17
click at [717, 358] on button "Verify" at bounding box center [734, 351] width 1093 height 23
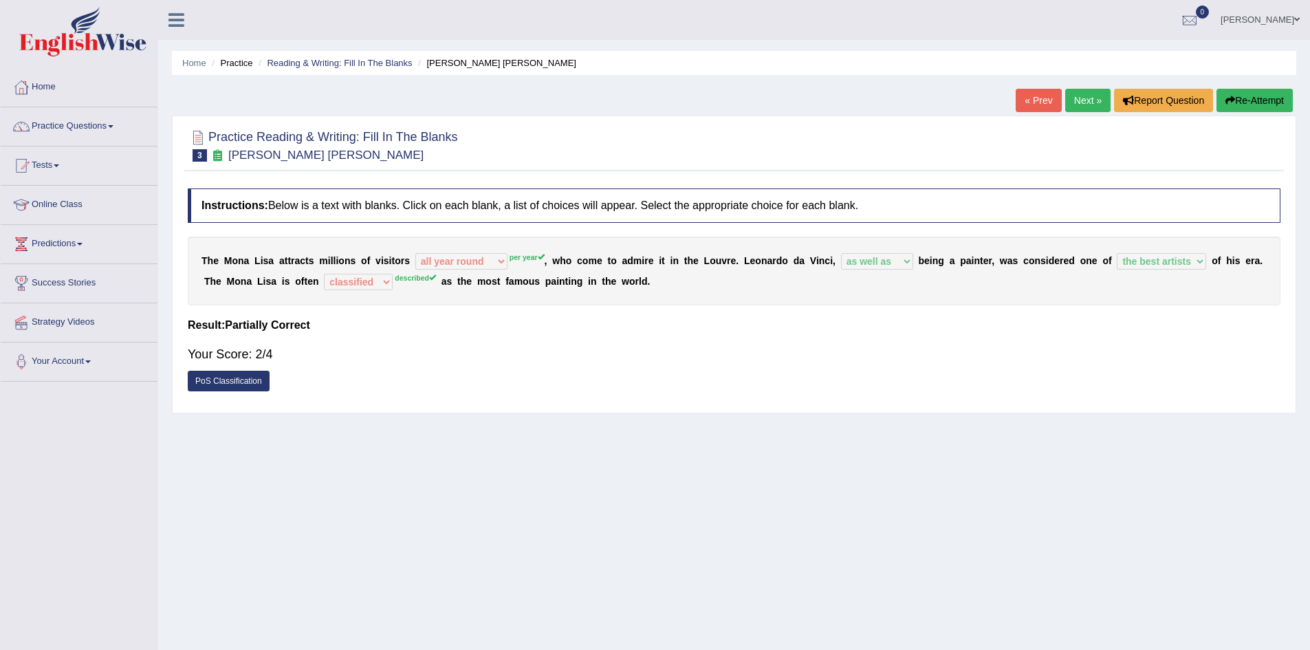
click at [1086, 97] on link "Next »" at bounding box center [1087, 100] width 45 height 23
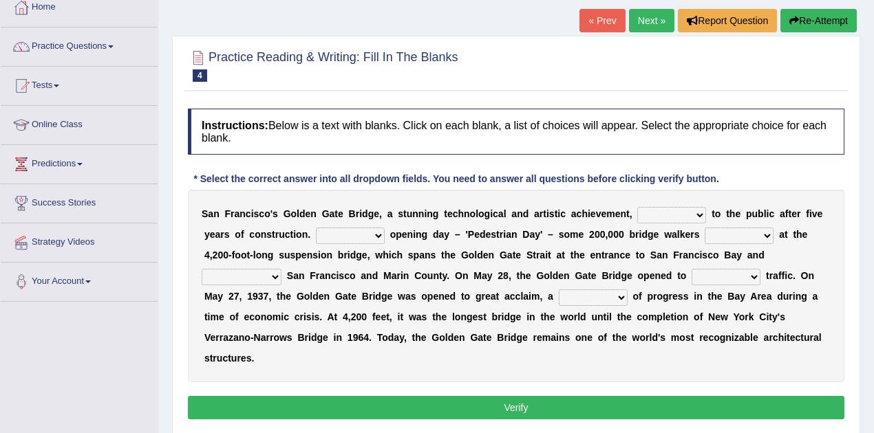
scroll to position [138, 0]
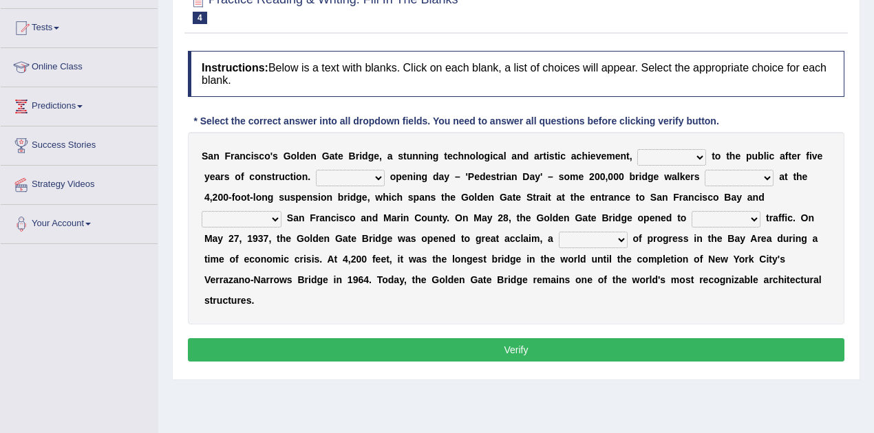
click at [688, 154] on select "opens closes appears equals" at bounding box center [671, 157] width 69 height 17
select select "opens"
click at [637, 149] on select "opens closes appears equals" at bounding box center [671, 157] width 69 height 17
click at [699, 160] on select "opens closes appears equals" at bounding box center [671, 157] width 69 height 17
click at [695, 155] on select "opens closes appears equals" at bounding box center [671, 157] width 69 height 17
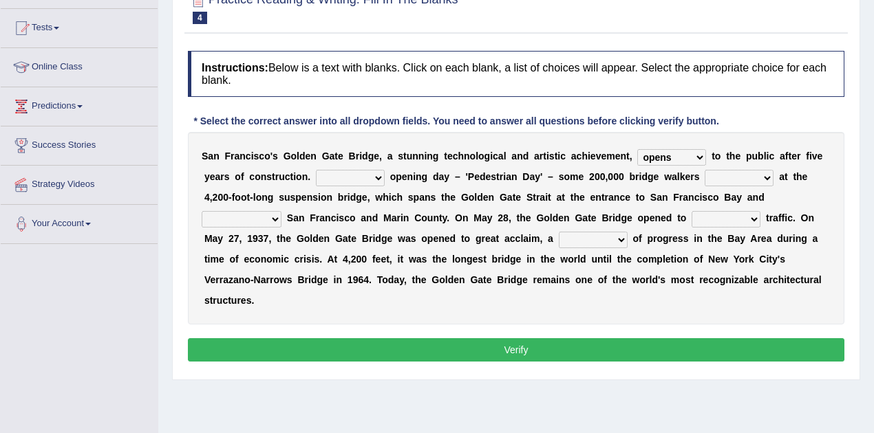
click at [696, 154] on select "opens closes appears equals" at bounding box center [671, 157] width 69 height 17
click at [373, 176] on select "On During Since When" at bounding box center [350, 178] width 69 height 17
select select "During"
click at [316, 170] on select "On During Since When" at bounding box center [350, 178] width 69 height 17
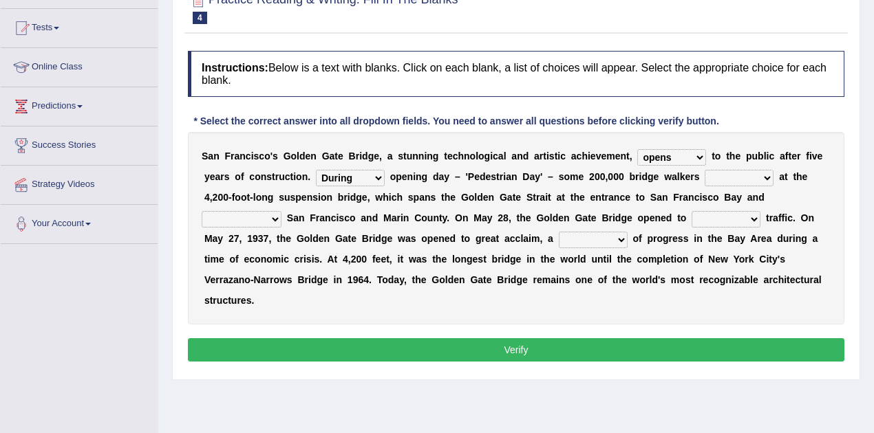
click at [761, 176] on select "stationed looked marveled laughed" at bounding box center [738, 178] width 69 height 17
select select "looked"
click at [704, 170] on select "stationed looked marveled laughed" at bounding box center [738, 178] width 69 height 17
click at [281, 215] on b at bounding box center [284, 218] width 6 height 11
click at [274, 215] on select "separates connects channels differentiates" at bounding box center [242, 219] width 80 height 17
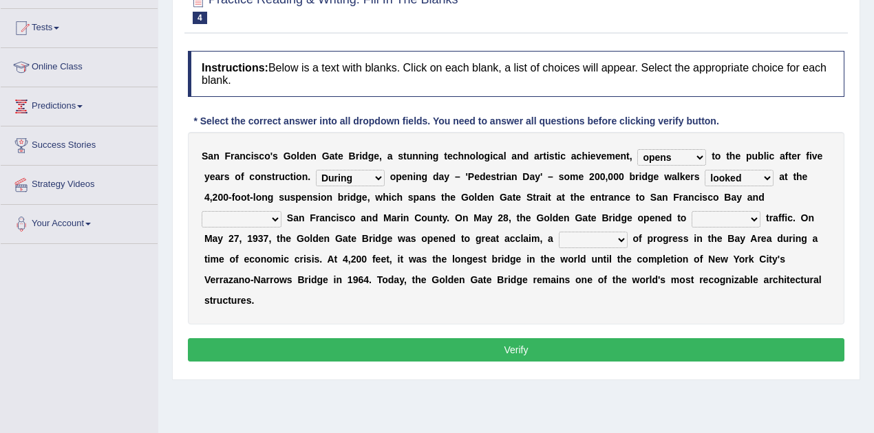
select select "connects"
click at [202, 211] on select "separates connects channels differentiates" at bounding box center [242, 219] width 80 height 17
click at [750, 215] on select "aquatic vehicular airborne watertight" at bounding box center [725, 219] width 69 height 17
select select "airborne"
click at [691, 211] on select "aquatic vehicular airborne watertight" at bounding box center [725, 219] width 69 height 17
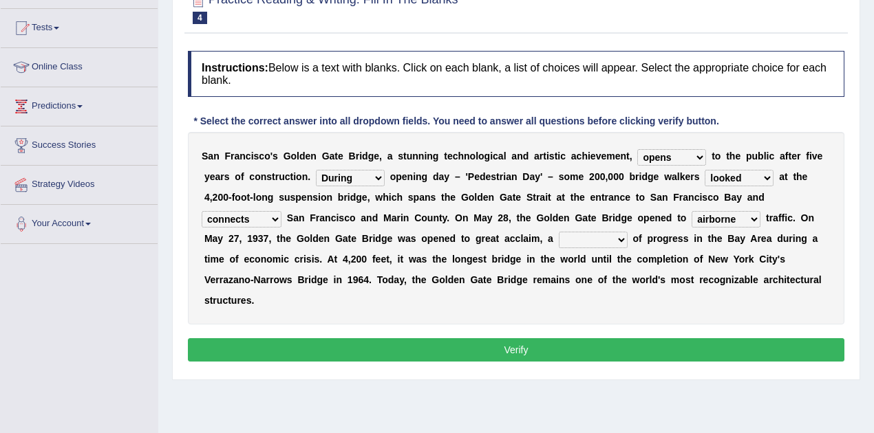
click at [614, 240] on select "denial symbol technique yield" at bounding box center [593, 240] width 69 height 17
select select "symbol"
click at [559, 232] on select "denial symbol technique yield" at bounding box center [593, 240] width 69 height 17
click at [525, 349] on button "Verify" at bounding box center [516, 349] width 656 height 23
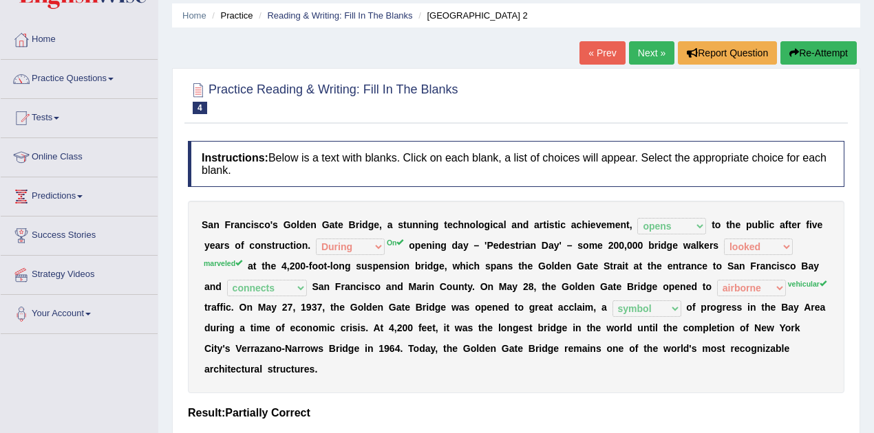
scroll to position [0, 0]
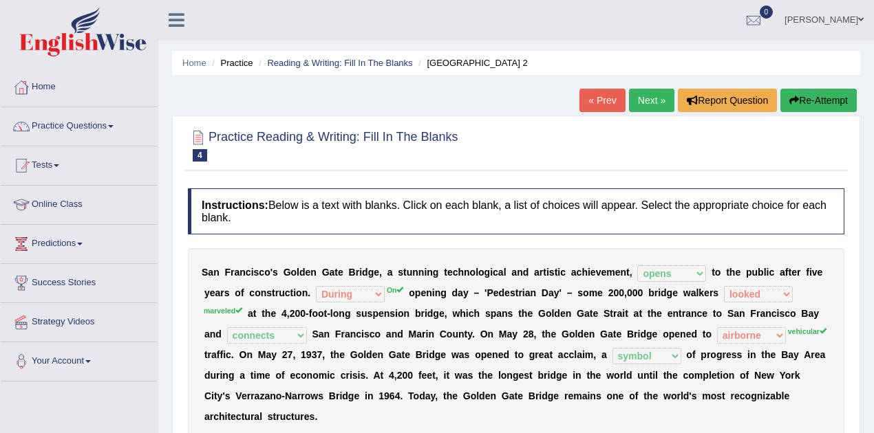
click at [824, 100] on button "Re-Attempt" at bounding box center [818, 100] width 76 height 23
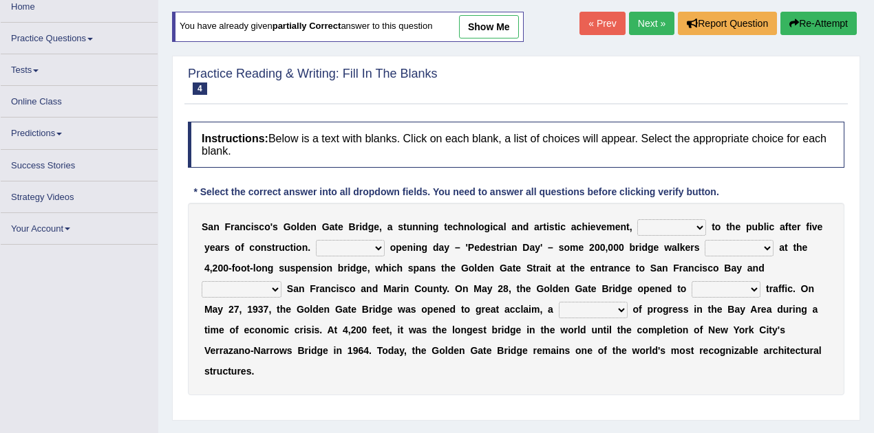
scroll to position [91, 0]
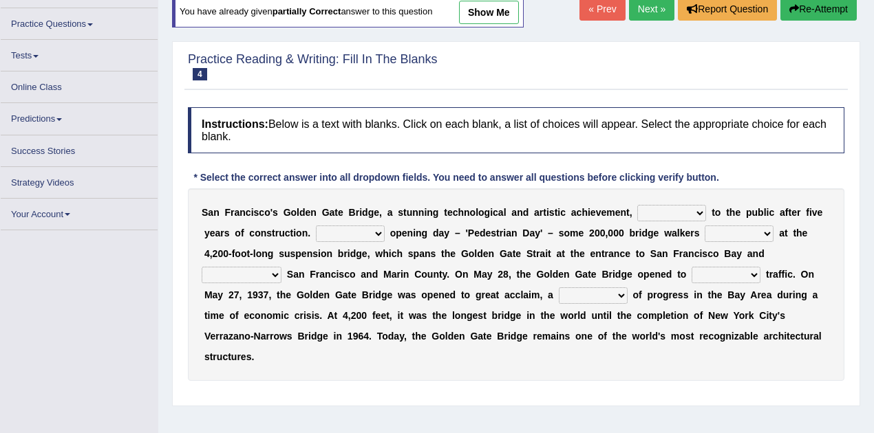
click at [702, 213] on select "opens closes appears equals" at bounding box center [671, 213] width 69 height 17
select select "opens"
click at [637, 205] on select "opens closes appears equals" at bounding box center [671, 213] width 69 height 17
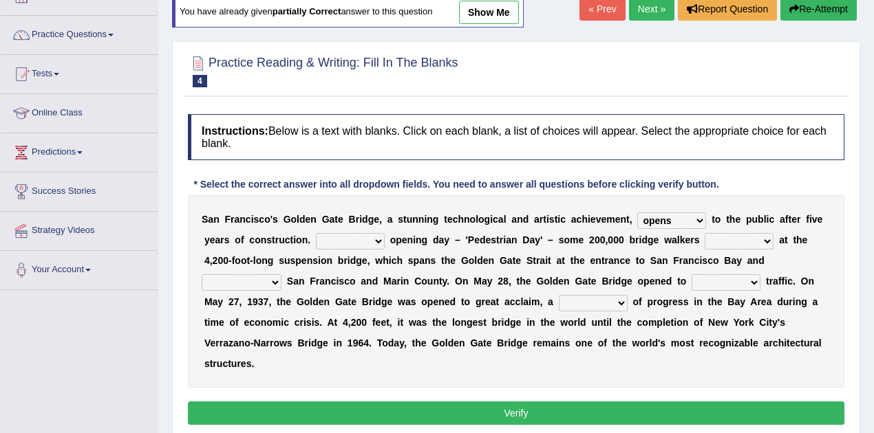
click at [376, 233] on select "On During Since When" at bounding box center [350, 241] width 69 height 17
select select "During"
click at [316, 233] on select "On During Since When" at bounding box center [350, 241] width 69 height 17
click at [748, 239] on select "stationed looked marveled laughed" at bounding box center [738, 241] width 69 height 17
click at [799, 267] on div "S a n F r a n c i s c o ' s G o l d e n G a t e B r i d g e , a s t u n n i n g…" at bounding box center [516, 291] width 656 height 193
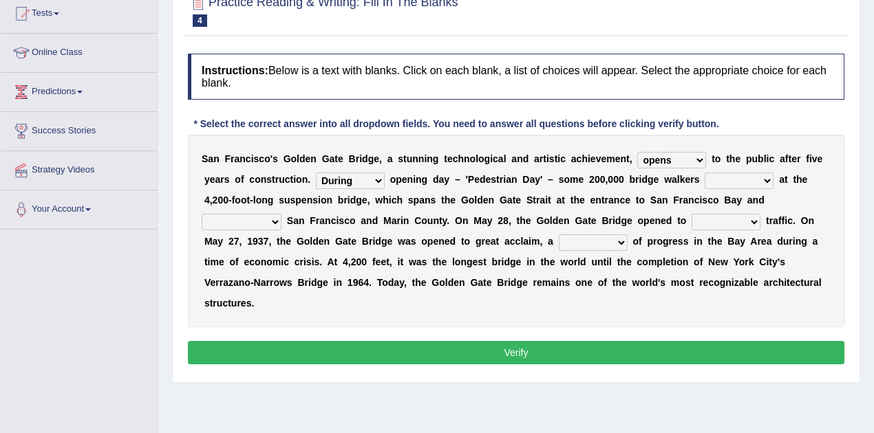
scroll to position [183, 0]
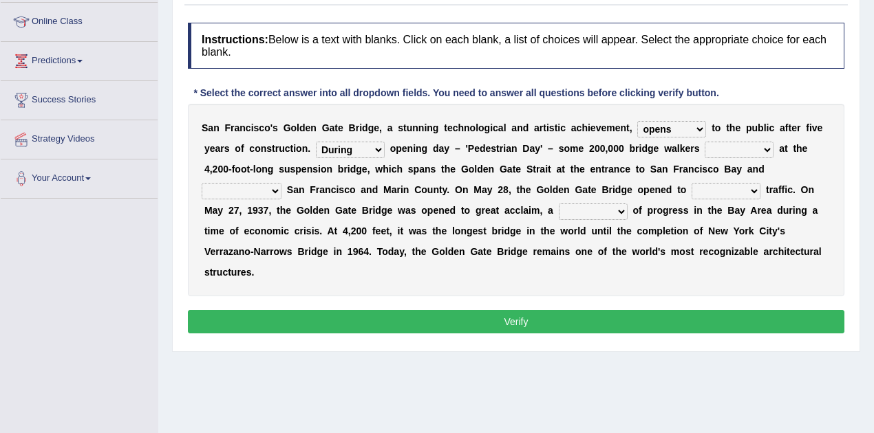
click at [267, 187] on select "separates connects channels differentiates" at bounding box center [242, 191] width 80 height 17
select select "connects"
click at [202, 183] on select "separates connects channels differentiates" at bounding box center [242, 191] width 80 height 17
click at [741, 191] on select "aquatic vehicular airborne watertight" at bounding box center [725, 191] width 69 height 17
select select "vehicular"
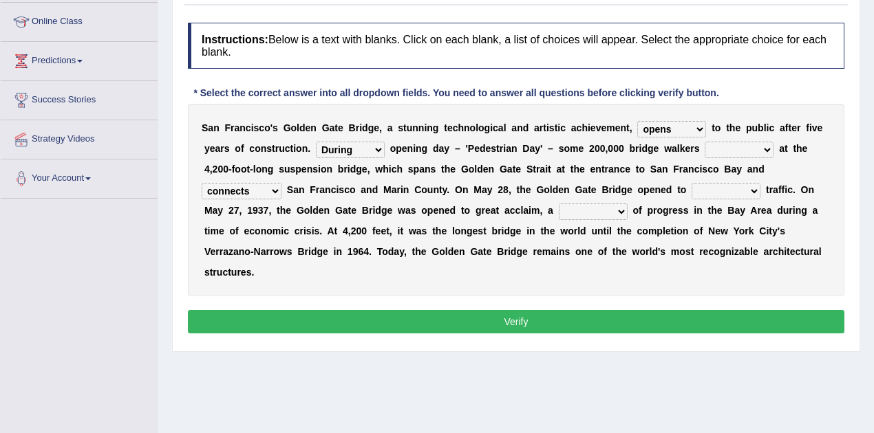
click at [691, 183] on select "aquatic vehicular airborne watertight" at bounding box center [725, 191] width 69 height 17
click at [620, 208] on select "denial symbol technique yield" at bounding box center [593, 212] width 69 height 17
select select "symbol"
click at [559, 204] on select "denial symbol technique yield" at bounding box center [593, 212] width 69 height 17
click at [561, 310] on button "Verify" at bounding box center [516, 321] width 656 height 23
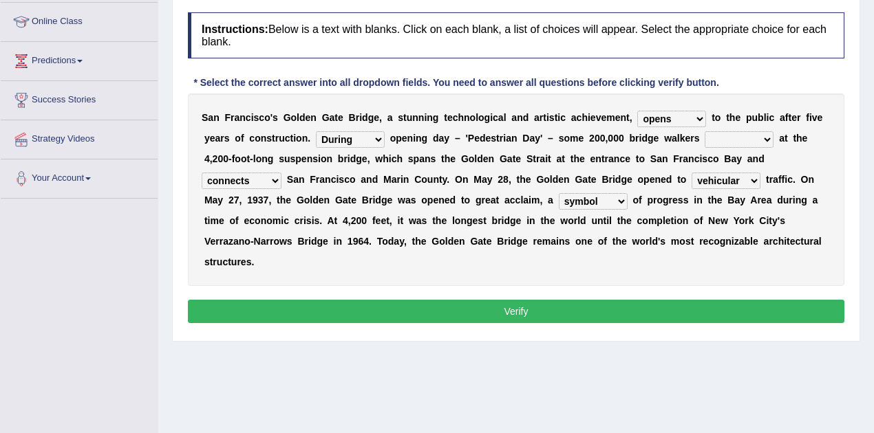
click at [770, 131] on select "stationed looked marveled laughed" at bounding box center [738, 139] width 69 height 17
select select "looked"
click at [704, 131] on select "stationed looked marveled laughed" at bounding box center [738, 139] width 69 height 17
click at [539, 312] on button "Verify" at bounding box center [516, 311] width 656 height 23
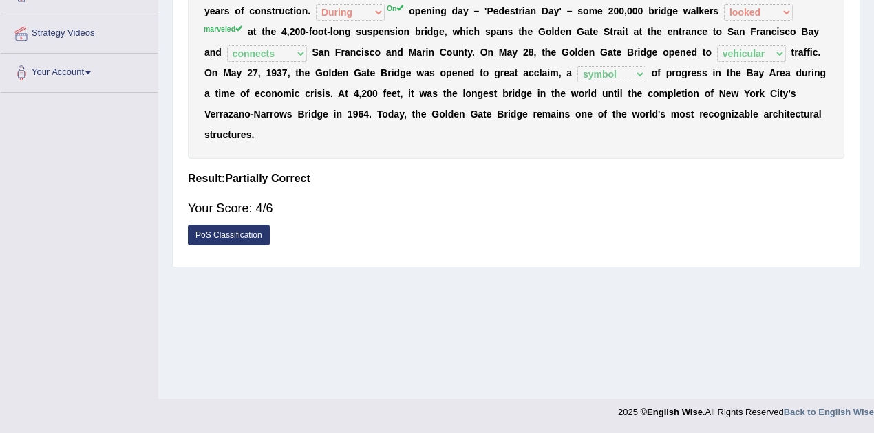
scroll to position [0, 0]
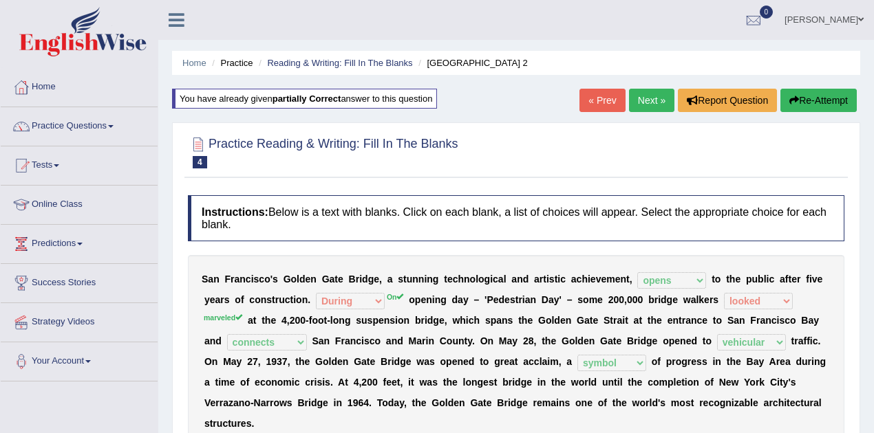
click at [642, 100] on link "Next »" at bounding box center [651, 100] width 45 height 23
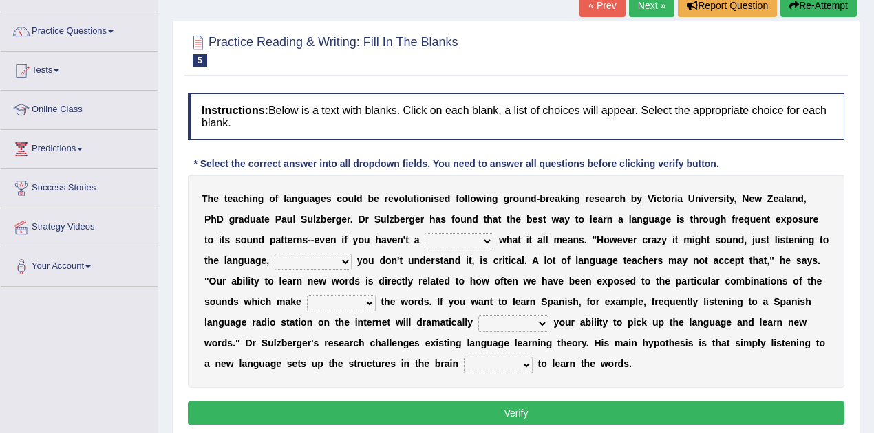
scroll to position [138, 0]
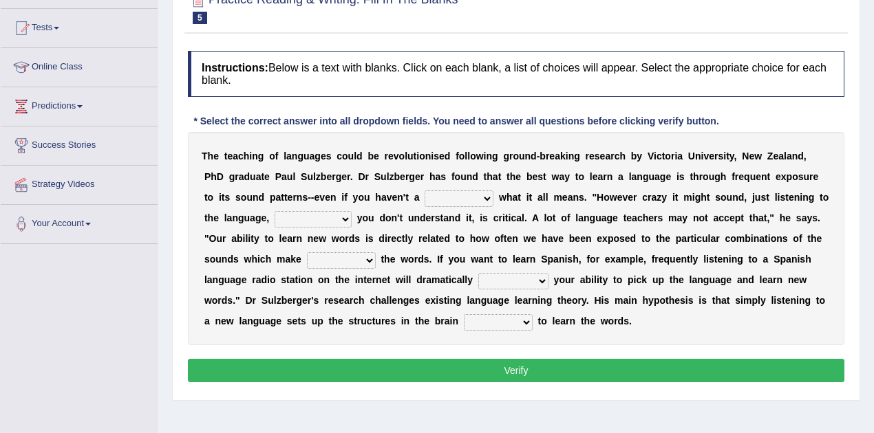
click at [457, 199] on select "dew claw clue due" at bounding box center [458, 199] width 69 height 17
select select "clue"
click at [424, 191] on select "dew claw clue due" at bounding box center [458, 199] width 69 height 17
click at [454, 195] on select "dew claw clue due" at bounding box center [458, 199] width 69 height 17
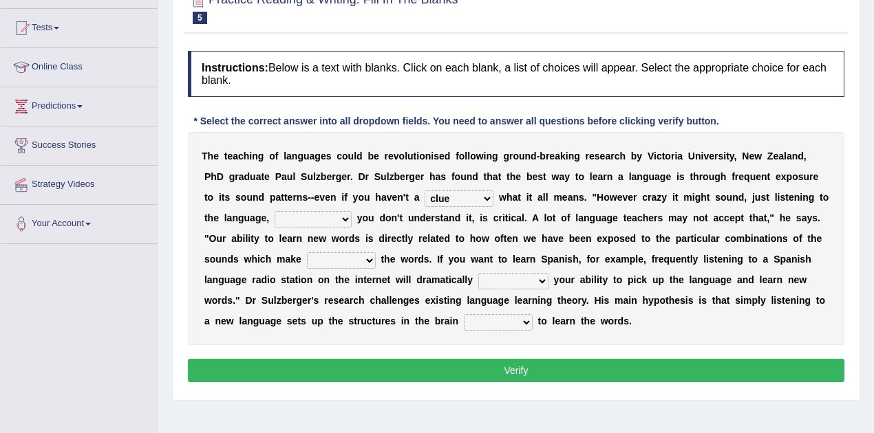
click at [320, 215] on select "but also all together even though if so" at bounding box center [312, 219] width 77 height 17
select select "even though"
click at [274, 211] on select "but also all together even though if so" at bounding box center [312, 219] width 77 height 17
click at [373, 259] on select "down up of on" at bounding box center [341, 260] width 69 height 17
select select "up"
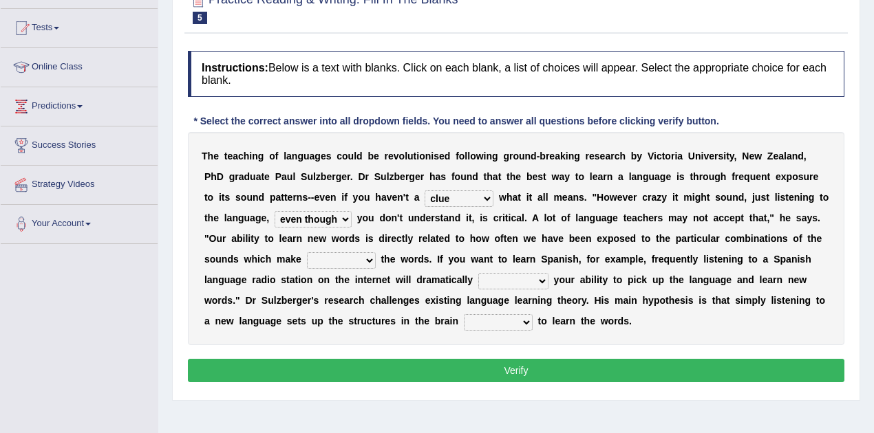
click at [307, 252] on select "down up of on" at bounding box center [341, 260] width 69 height 17
click at [535, 280] on select "evaluate exaggerate describe boost" at bounding box center [513, 281] width 70 height 17
select select "boost"
click at [478, 273] on select "evaluate exaggerate describe boost" at bounding box center [513, 281] width 70 height 17
click at [525, 322] on select "requiring required directed to require" at bounding box center [498, 322] width 69 height 17
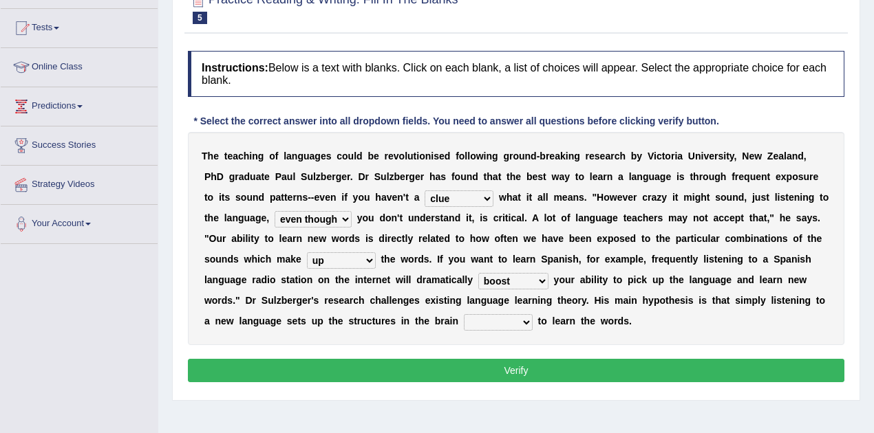
select select "required"
click at [464, 314] on select "requiring required directed to require" at bounding box center [498, 322] width 69 height 17
click at [488, 370] on button "Verify" at bounding box center [516, 370] width 656 height 23
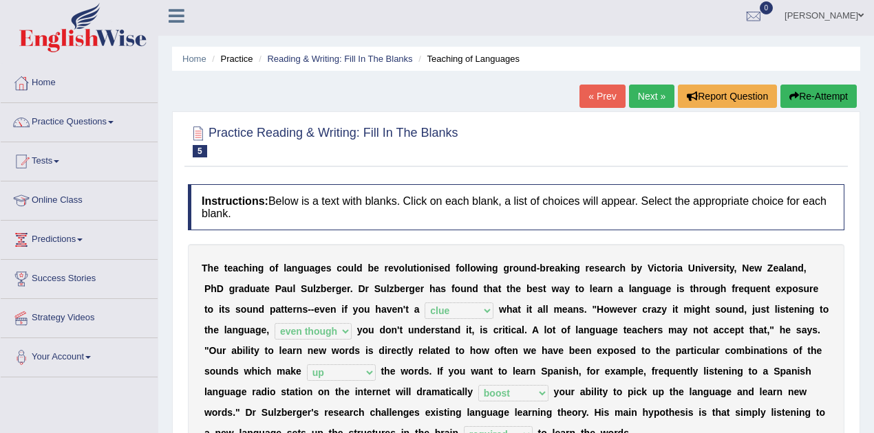
scroll to position [0, 0]
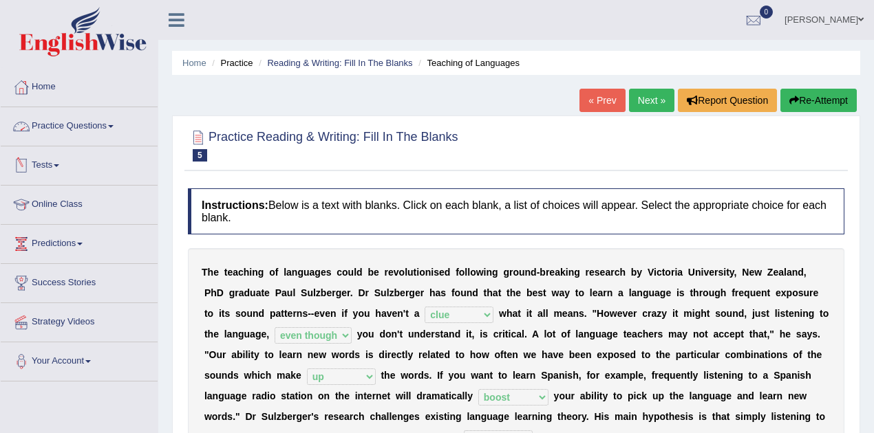
click at [116, 129] on link "Practice Questions" at bounding box center [79, 124] width 157 height 34
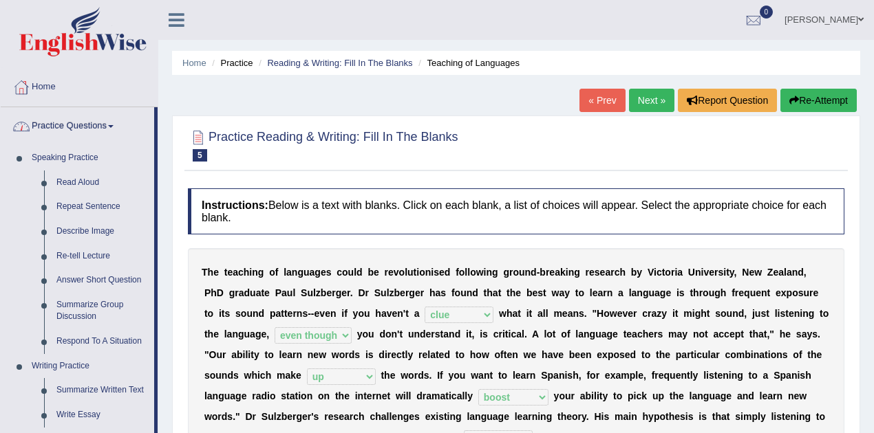
click at [116, 129] on link "Practice Questions" at bounding box center [77, 124] width 153 height 34
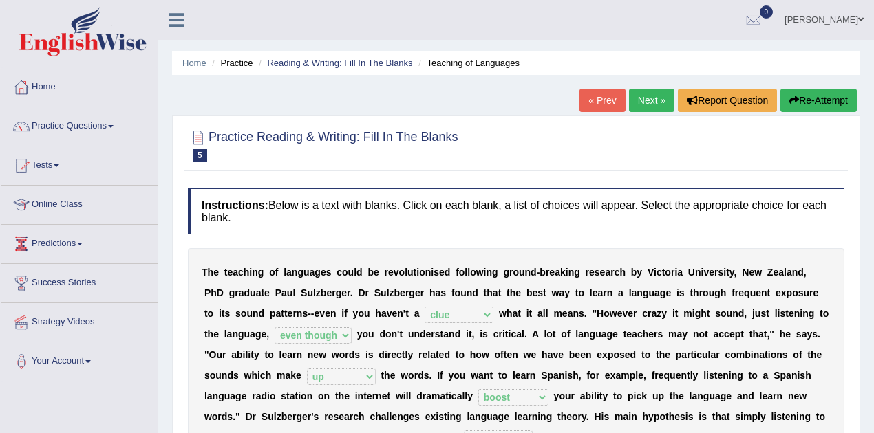
click at [647, 100] on link "Next »" at bounding box center [651, 100] width 45 height 23
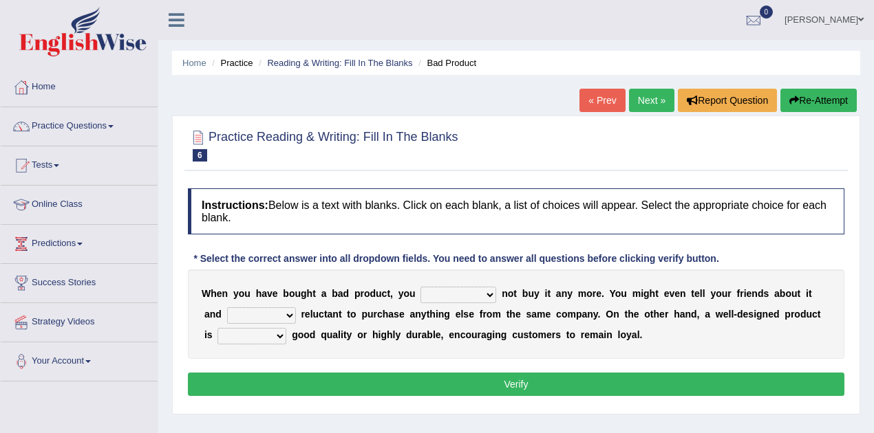
click at [489, 296] on select "would have should have should" at bounding box center [458, 295] width 76 height 17
select select "would"
click at [420, 287] on select "would have should have should" at bounding box center [458, 295] width 76 height 17
click at [286, 313] on select "is are be being" at bounding box center [261, 315] width 69 height 17
select select "be"
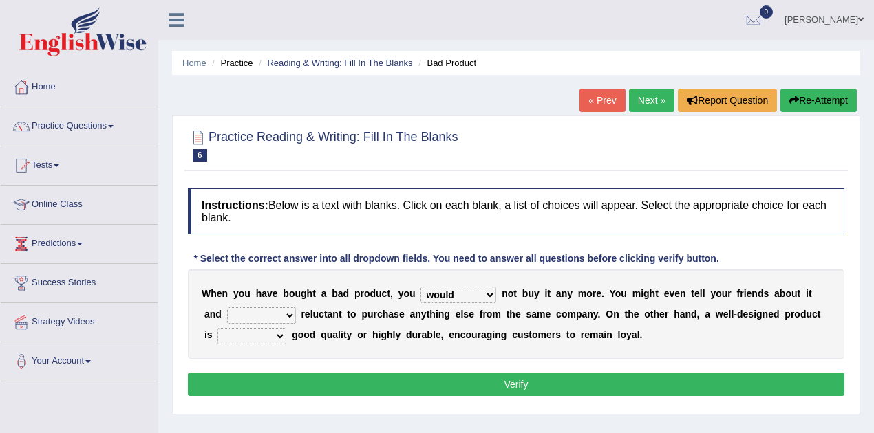
click at [227, 307] on select "is are be being" at bounding box center [261, 315] width 69 height 17
click at [278, 334] on select "both also neither either" at bounding box center [251, 336] width 69 height 17
select select "both"
click at [217, 328] on select "both also neither either" at bounding box center [251, 336] width 69 height 17
click at [527, 380] on button "Verify" at bounding box center [516, 384] width 656 height 23
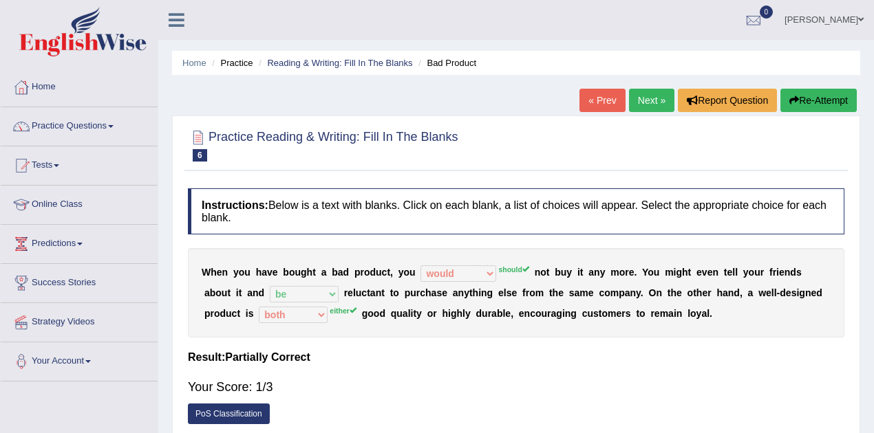
click at [799, 107] on button "Re-Attempt" at bounding box center [818, 100] width 76 height 23
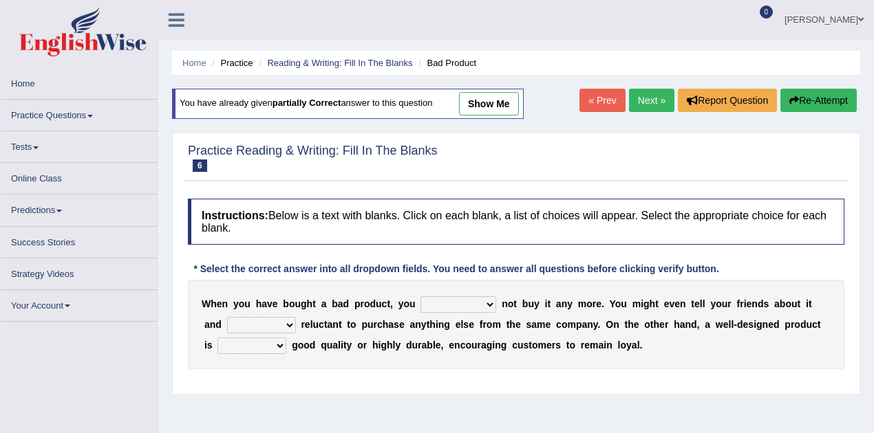
click at [484, 301] on select "would have should have should" at bounding box center [458, 304] width 76 height 17
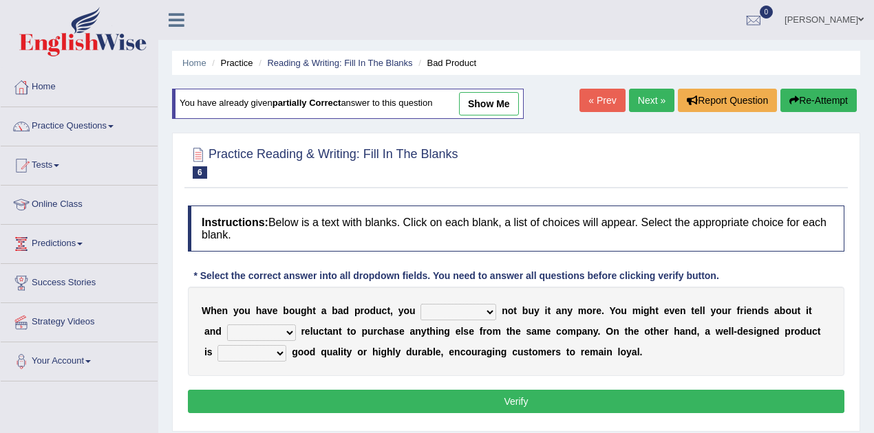
select select "should"
click at [420, 304] on select "would have should have should" at bounding box center [458, 312] width 76 height 17
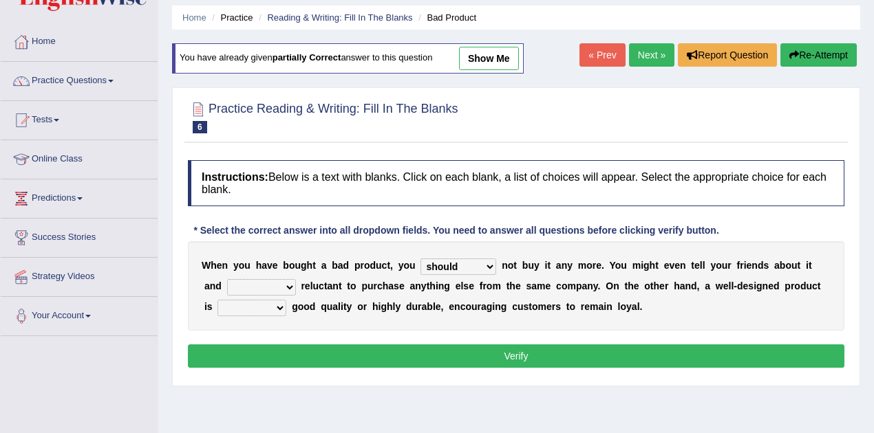
click at [283, 285] on select "is are be being" at bounding box center [261, 287] width 69 height 17
click at [371, 326] on div "W h e n y o u h a v e b o u g h t a b a d p r o d u c t , y o u would have shou…" at bounding box center [516, 285] width 656 height 89
click at [280, 305] on select "both also neither either" at bounding box center [251, 308] width 69 height 17
select select "either"
click at [217, 300] on select "both also neither either" at bounding box center [251, 308] width 69 height 17
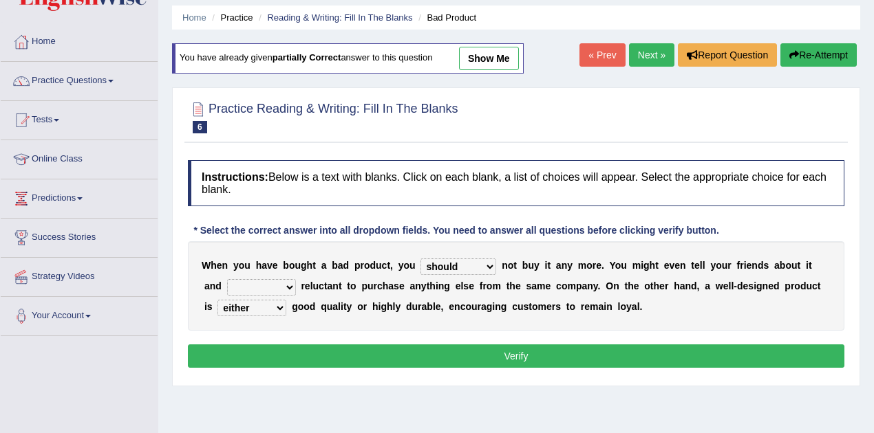
click at [275, 288] on select "is are be being" at bounding box center [261, 287] width 69 height 17
select select "be"
click at [227, 279] on select "is are be being" at bounding box center [261, 287] width 69 height 17
click at [501, 354] on button "Verify" at bounding box center [516, 356] width 656 height 23
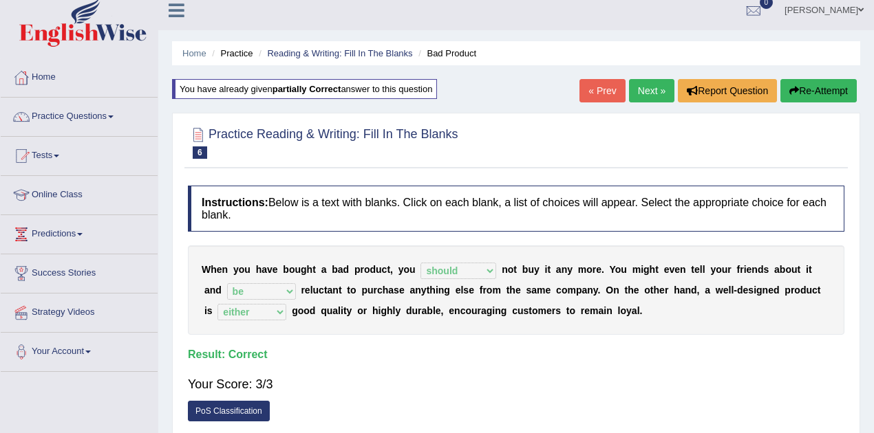
scroll to position [0, 0]
